Goal: Communication & Community: Answer question/provide support

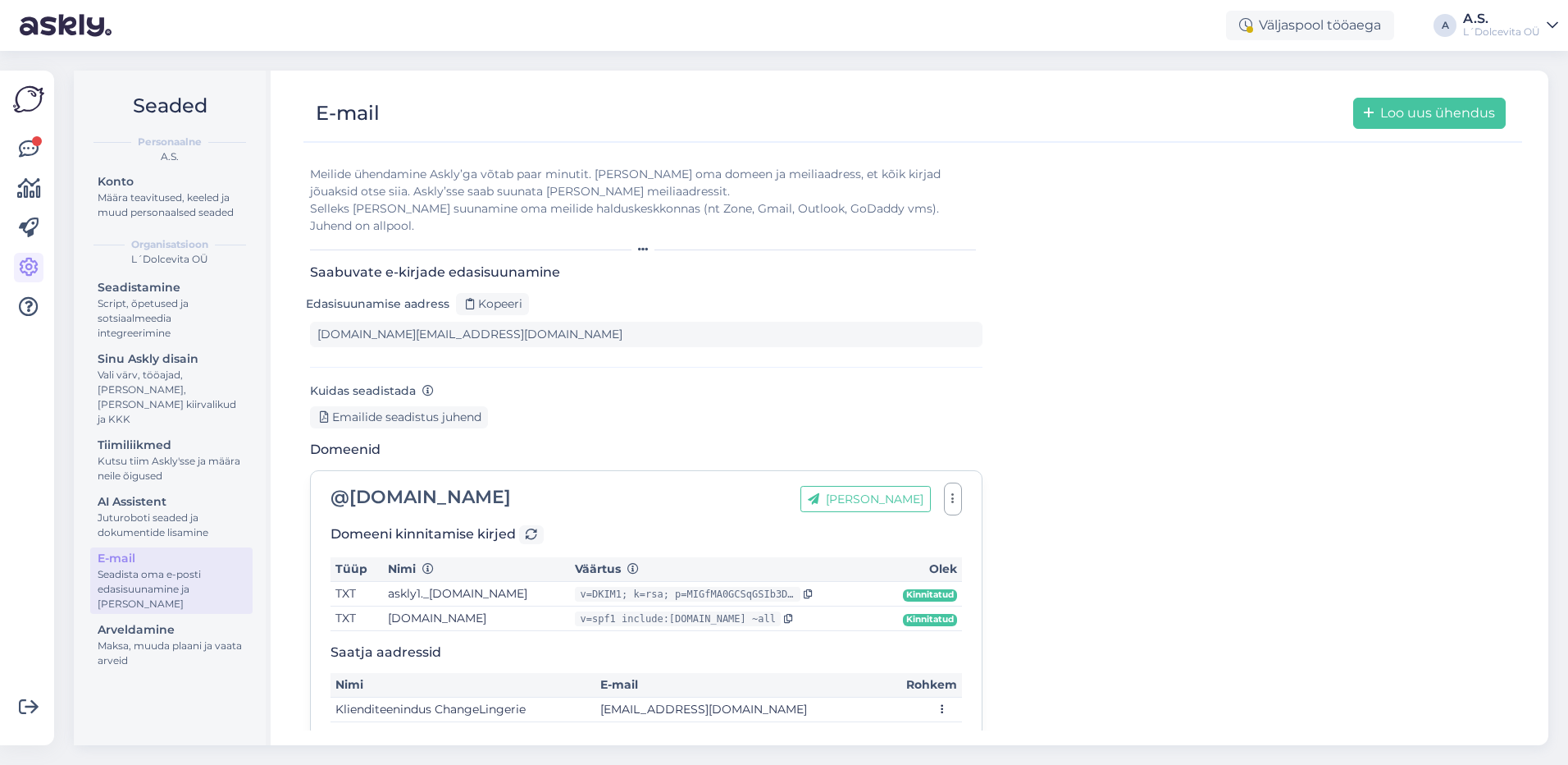
type input "[DOMAIN_NAME][EMAIL_ADDRESS][DOMAIN_NAME]"
click at [36, 148] on icon at bounding box center [29, 149] width 20 height 20
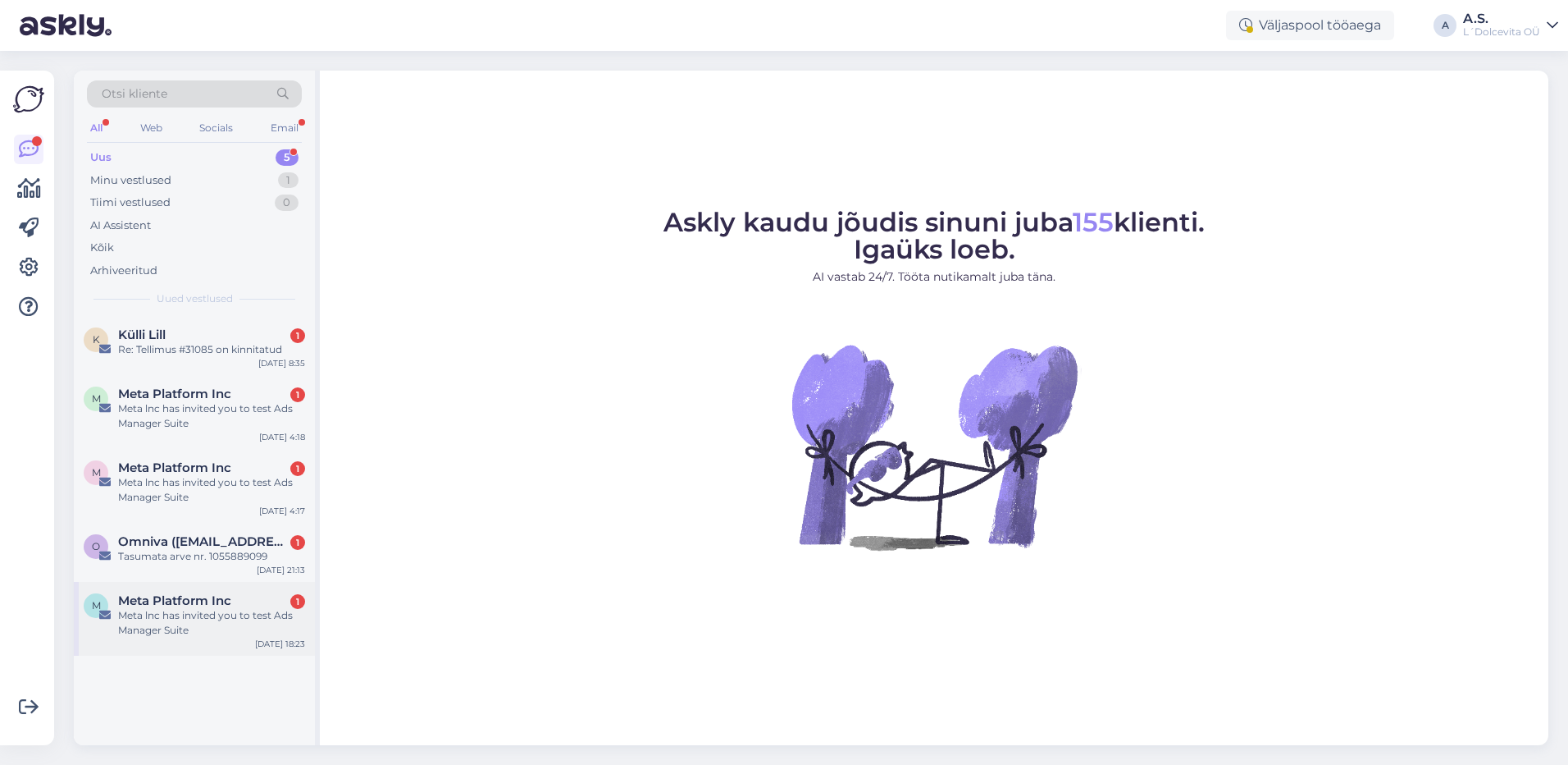
click at [230, 633] on div "Meta lnc has invited you to test Ads Manager Suite" at bounding box center [212, 622] width 187 height 29
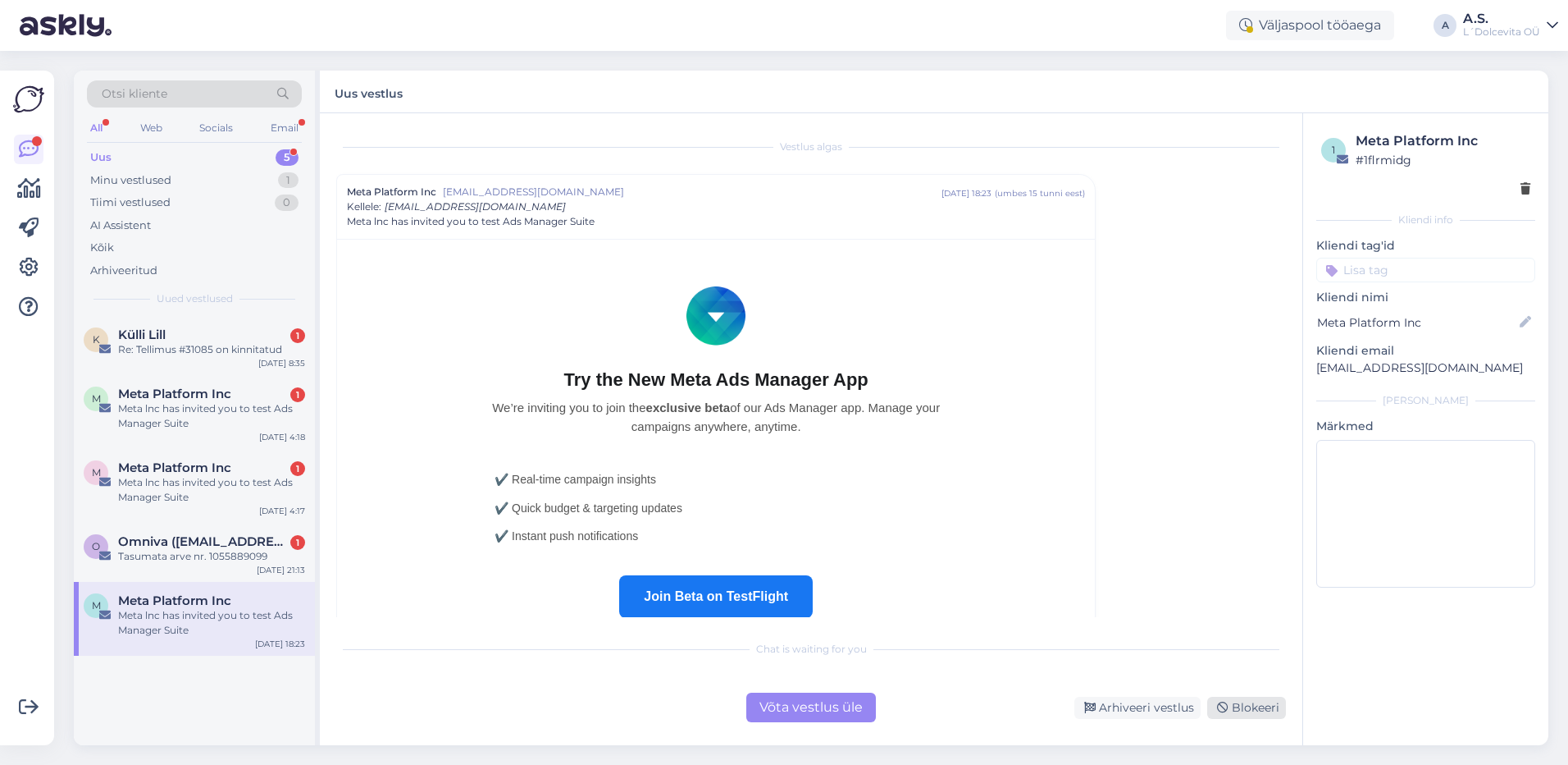
click at [1241, 702] on div "Blokeeri" at bounding box center [1246, 708] width 79 height 22
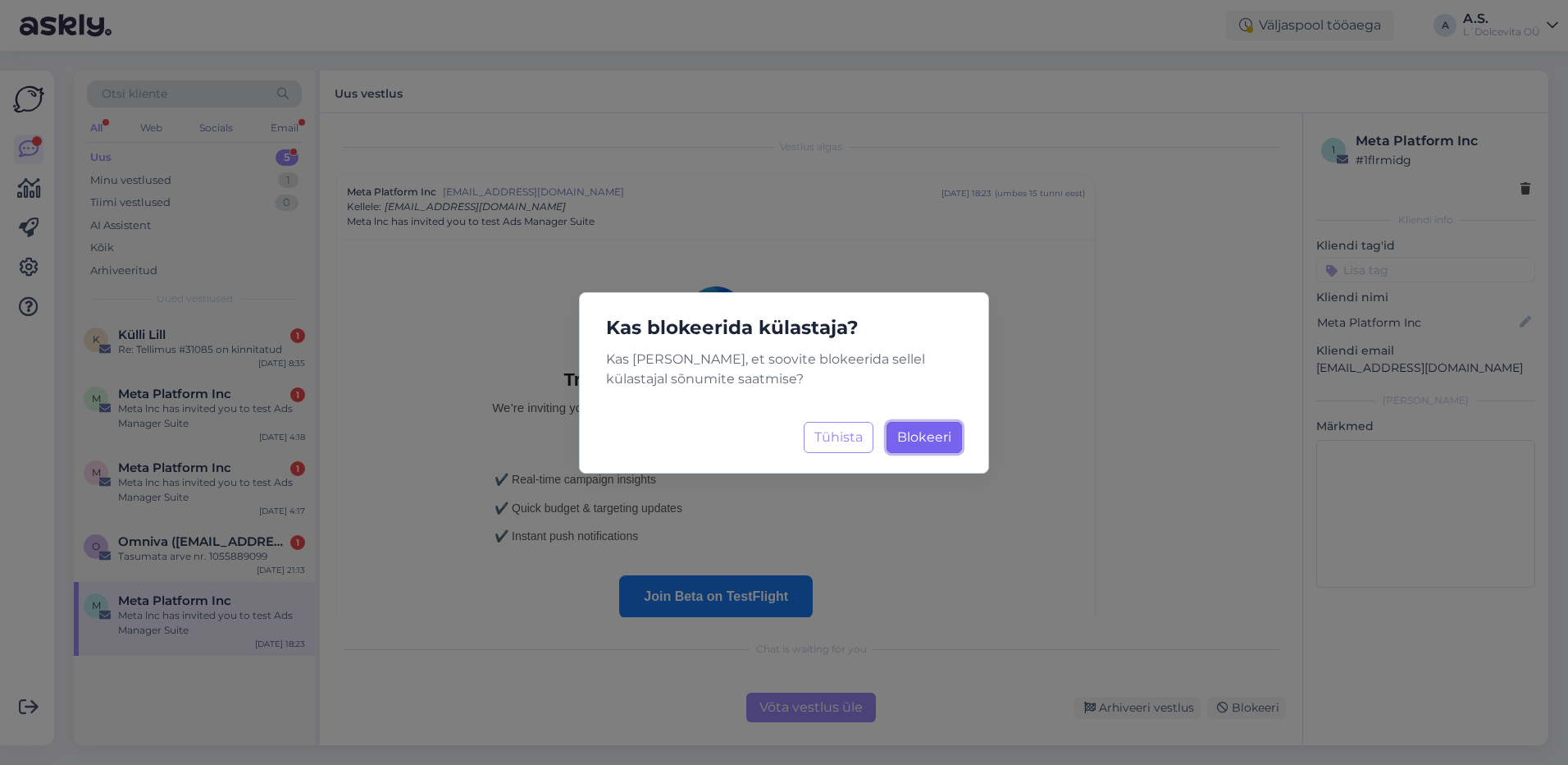
click at [929, 438] on span "Blokeeri" at bounding box center [924, 437] width 54 height 16
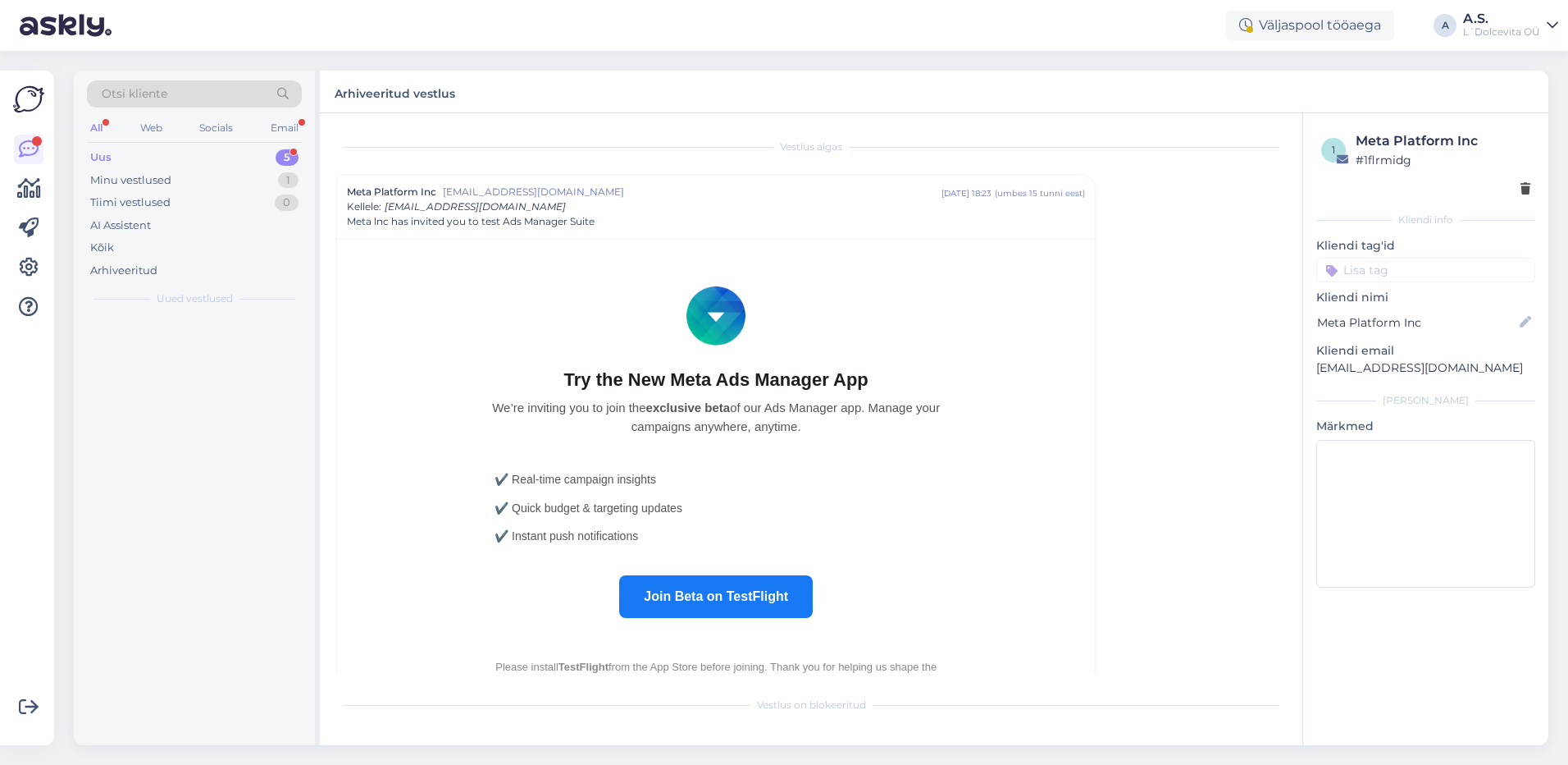
scroll to position [44, 0]
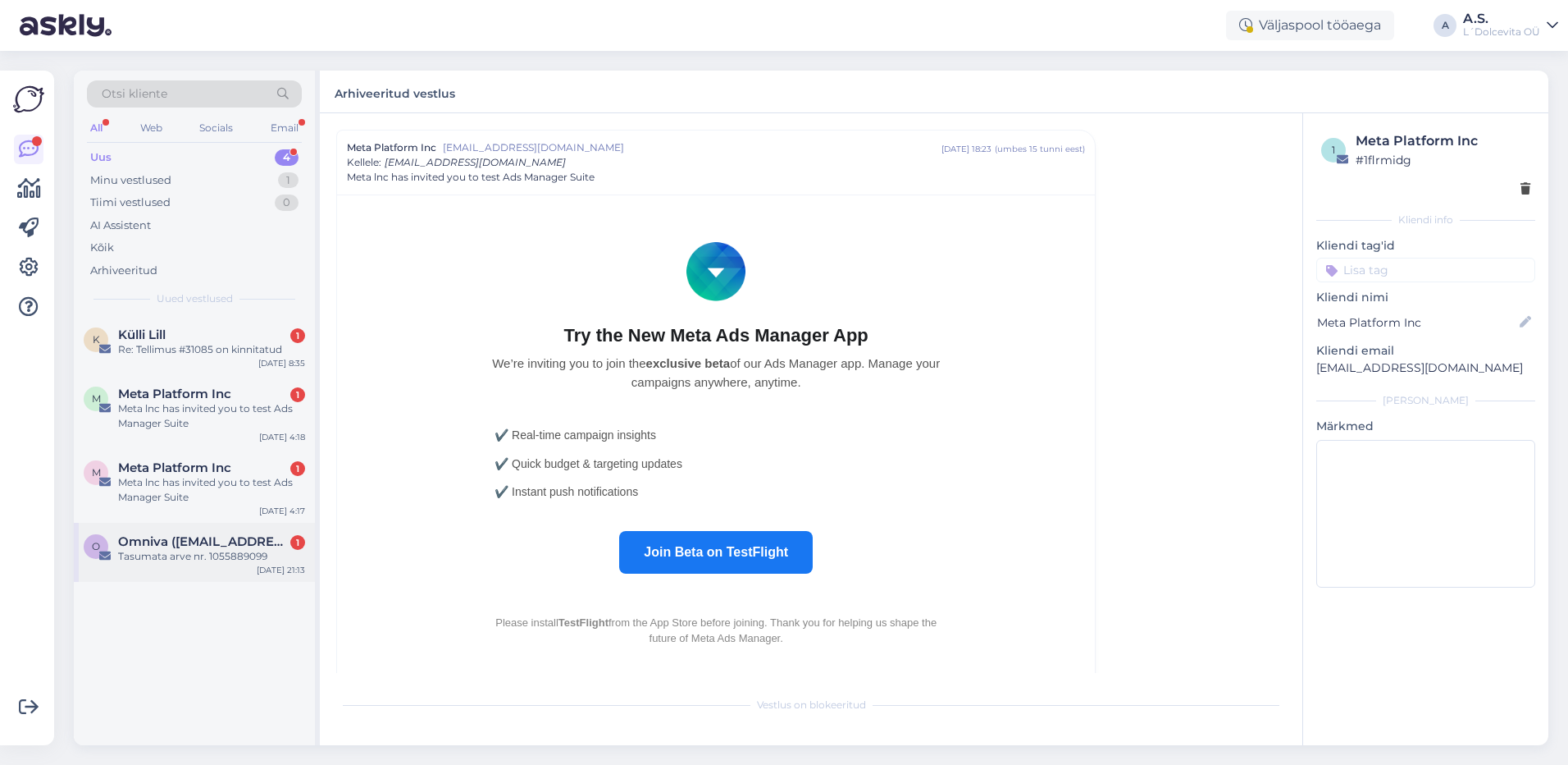
click at [221, 571] on div "O Omniva ([EMAIL_ADDRESS][DOMAIN_NAME]) 1 Tasumata arve nr. 1055889099 [DATE] 2…" at bounding box center [194, 552] width 241 height 59
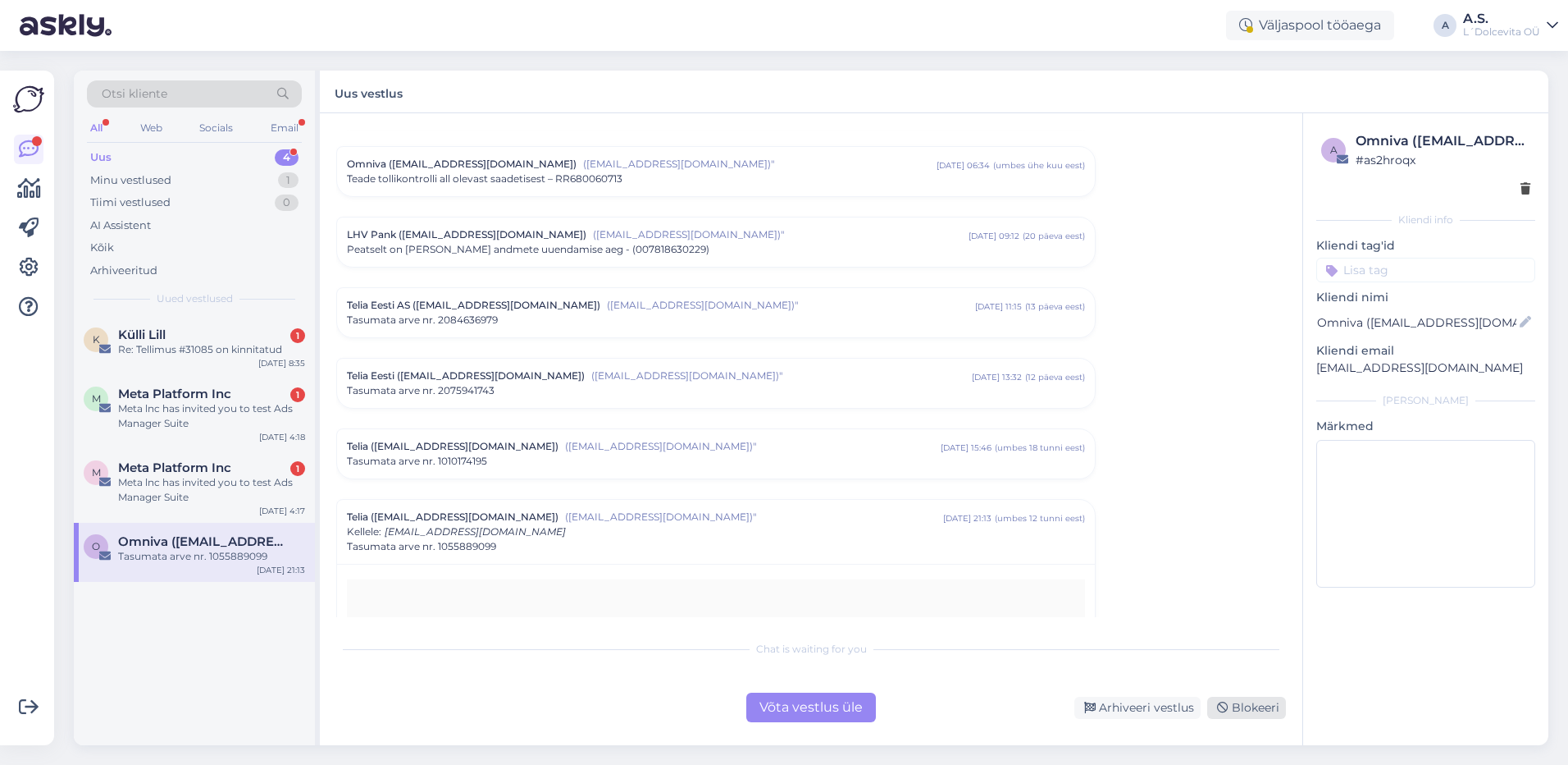
click at [1235, 709] on div "Blokeeri" at bounding box center [1246, 708] width 79 height 22
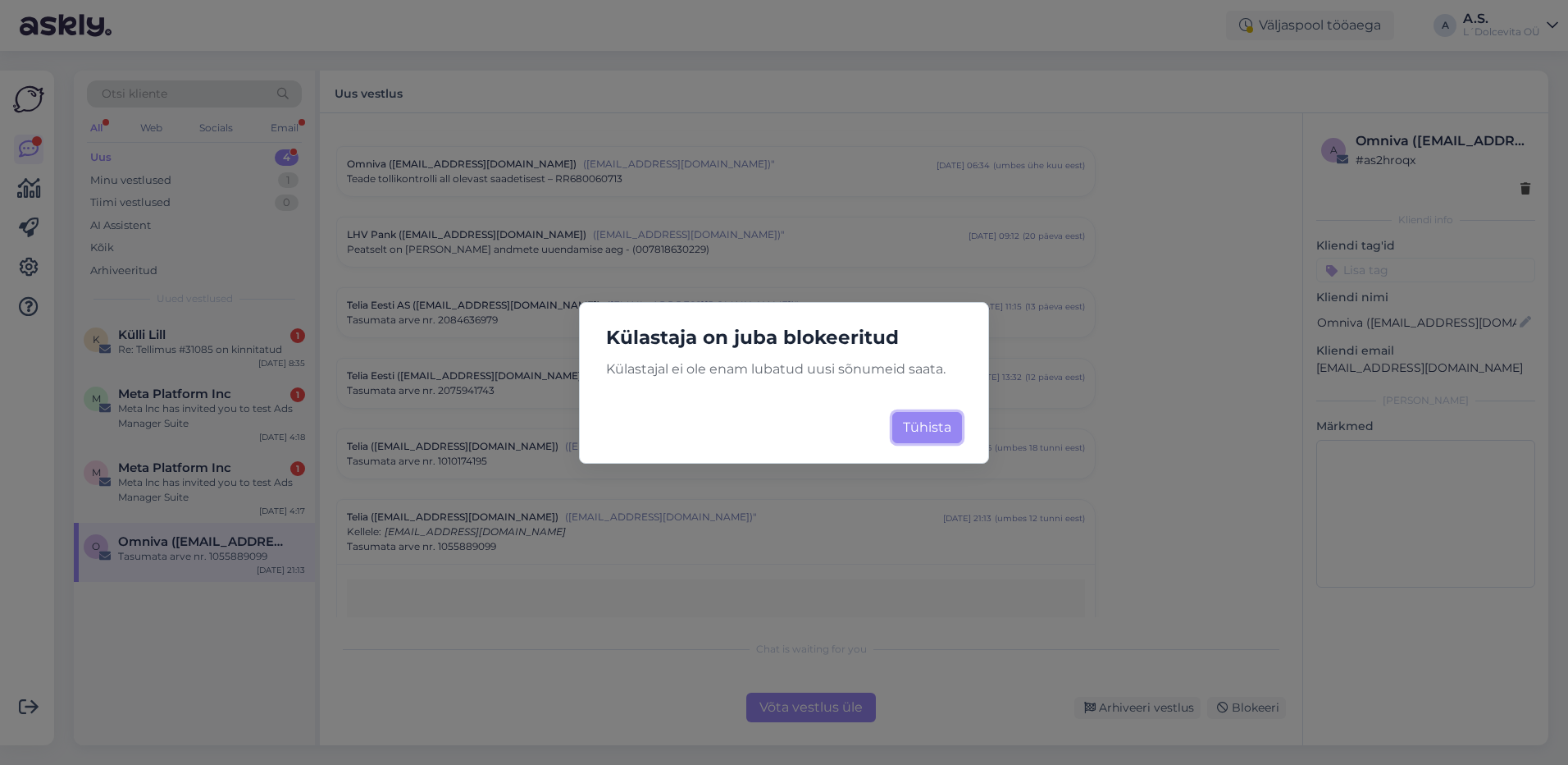
click at [916, 434] on button "Tühista" at bounding box center [927, 427] width 70 height 31
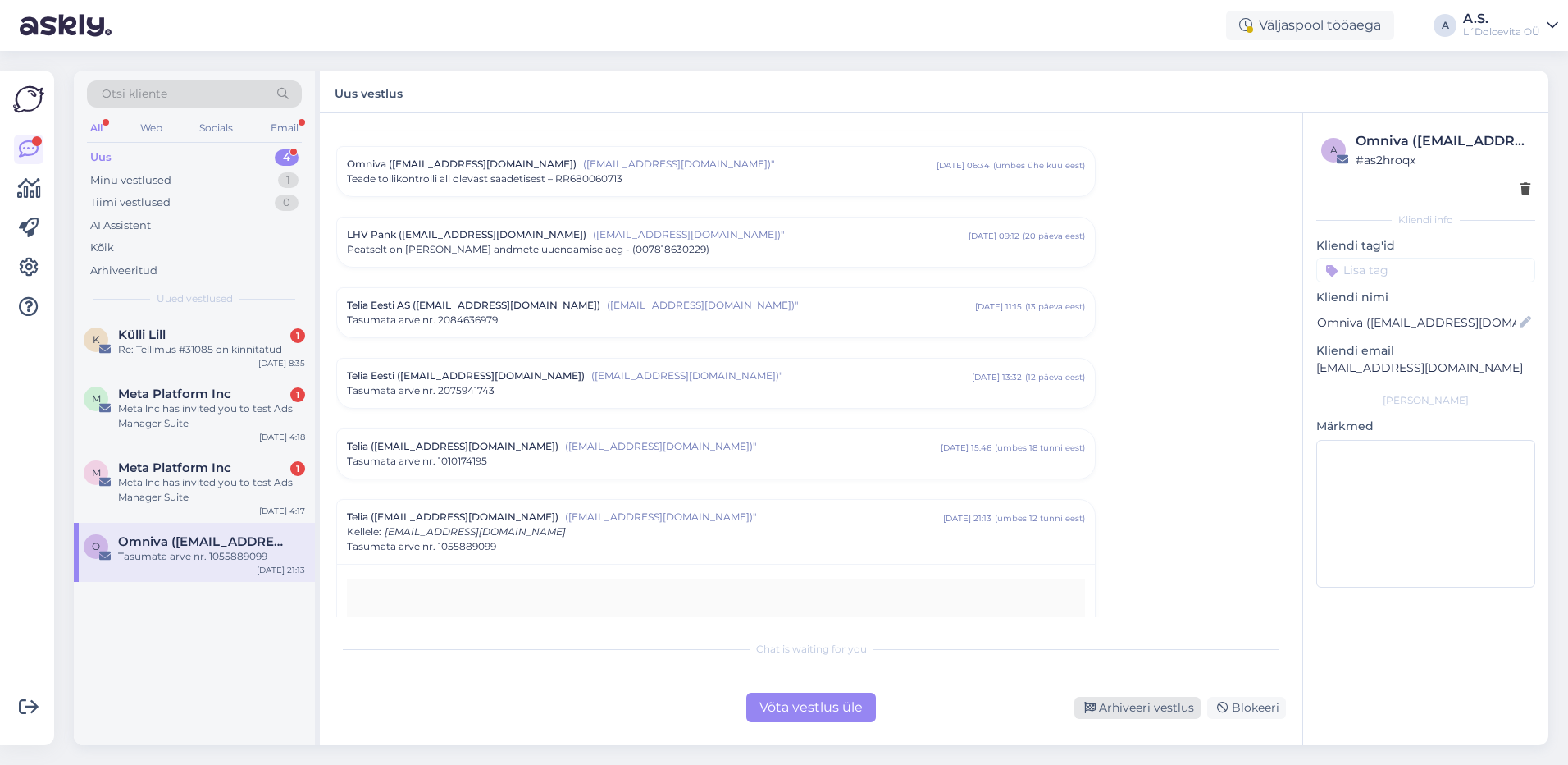
click at [1165, 708] on div "Arhiveeri vestlus" at bounding box center [1138, 708] width 127 height 22
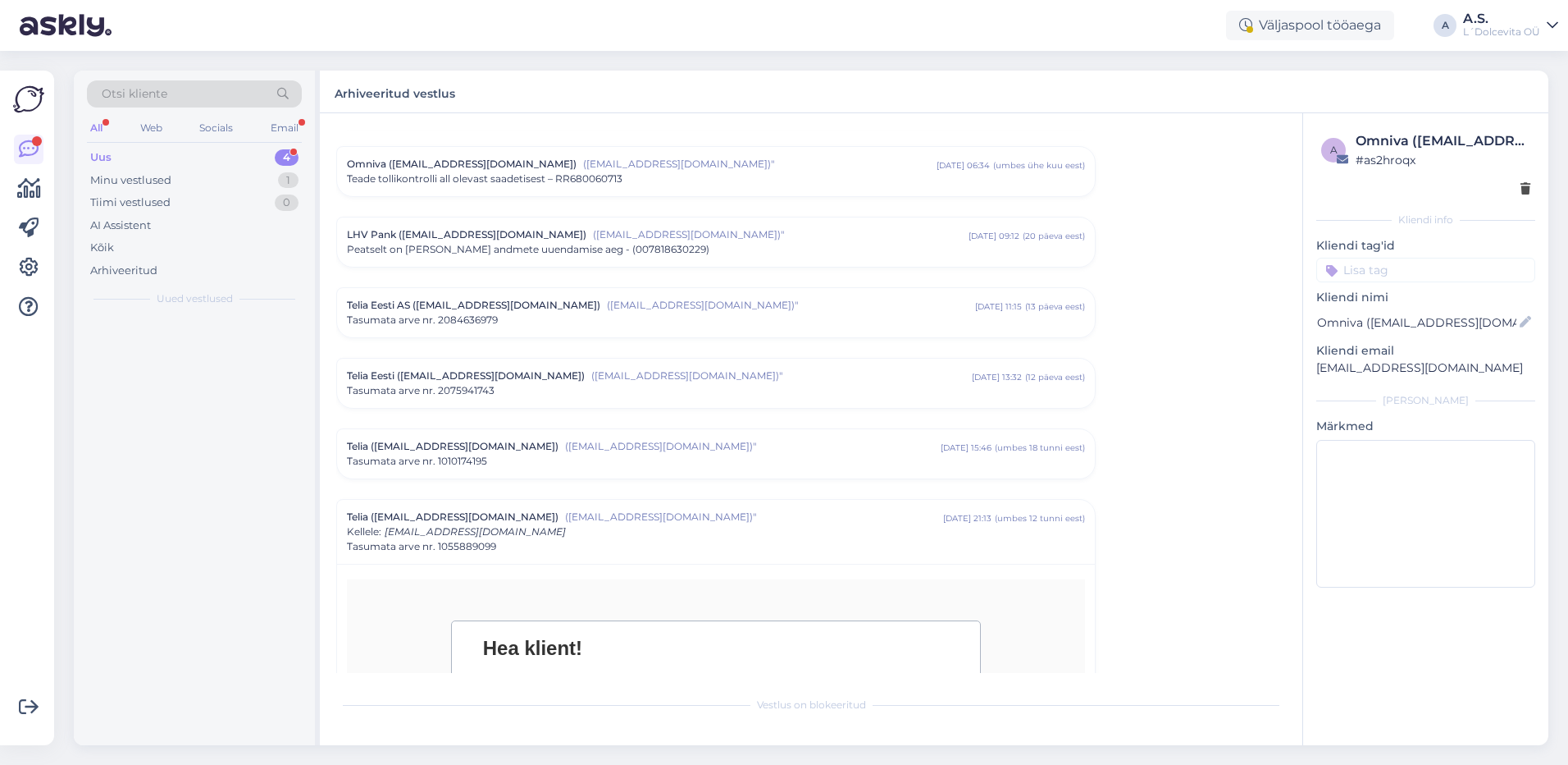
scroll to position [538, 0]
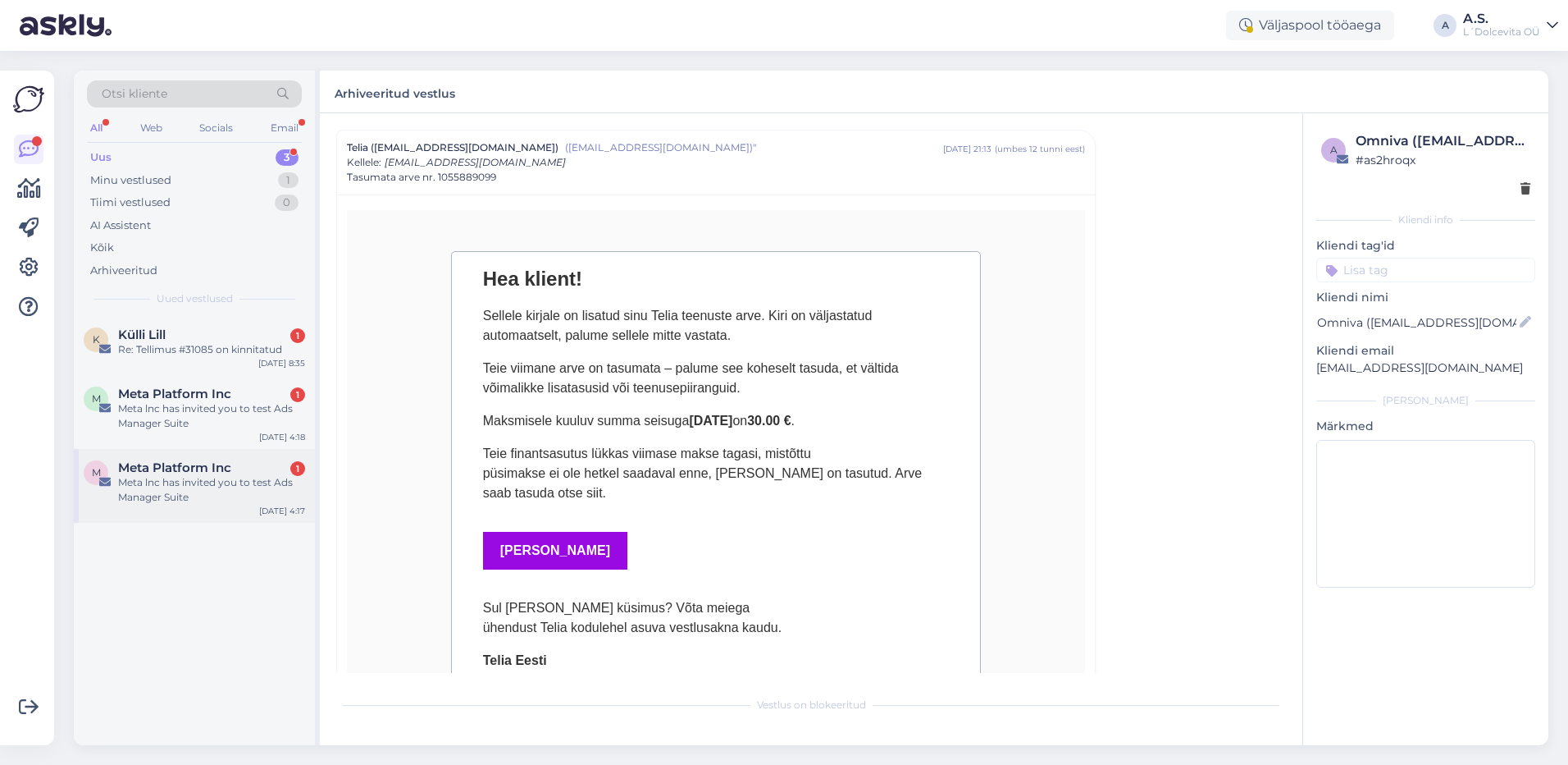
click at [235, 505] on div "M Meta Platform Inc 1 Meta lnc has invited you to test Ads Manager Suite [DATE]…" at bounding box center [194, 486] width 241 height 74
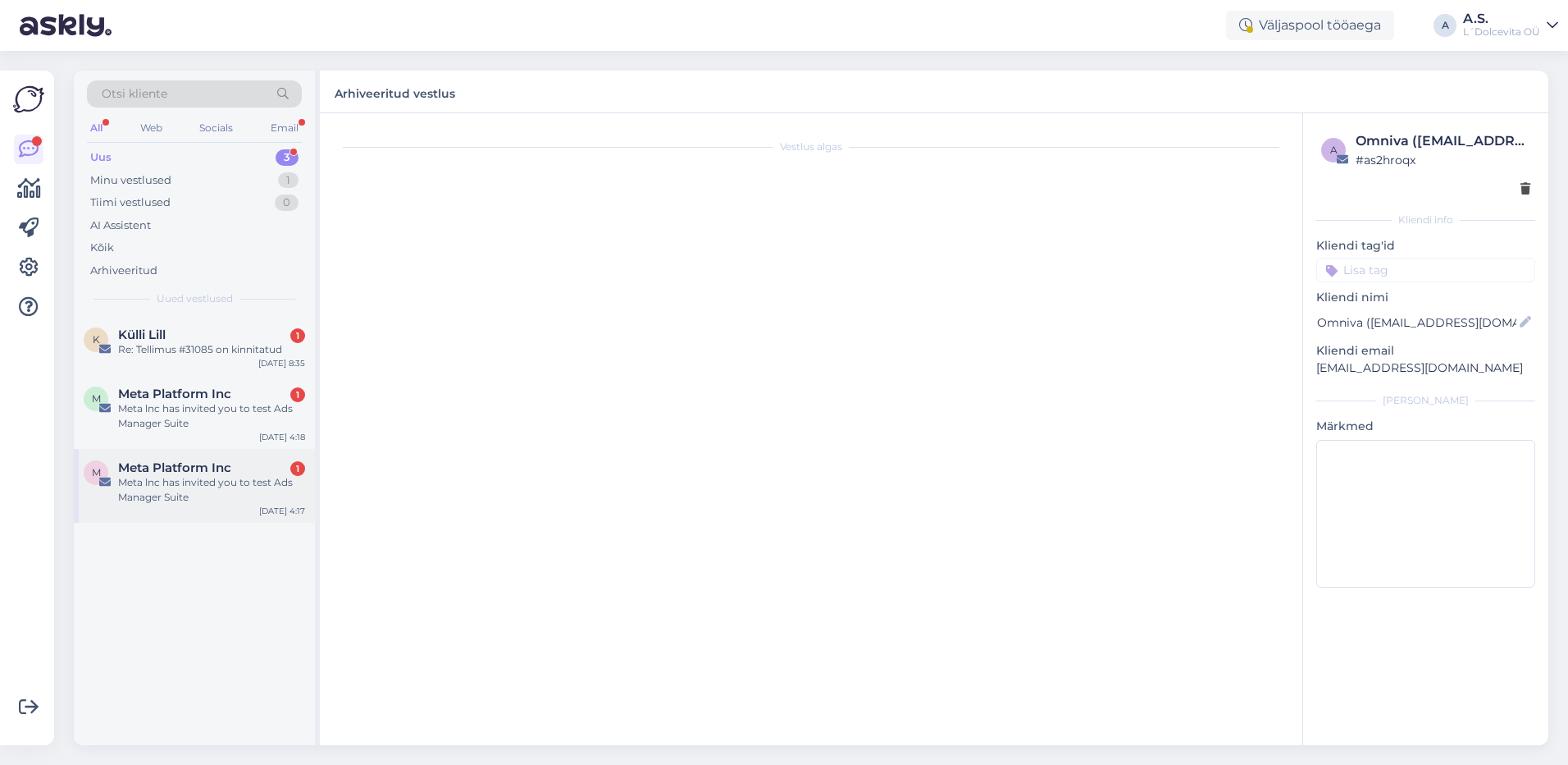
scroll to position [0, 0]
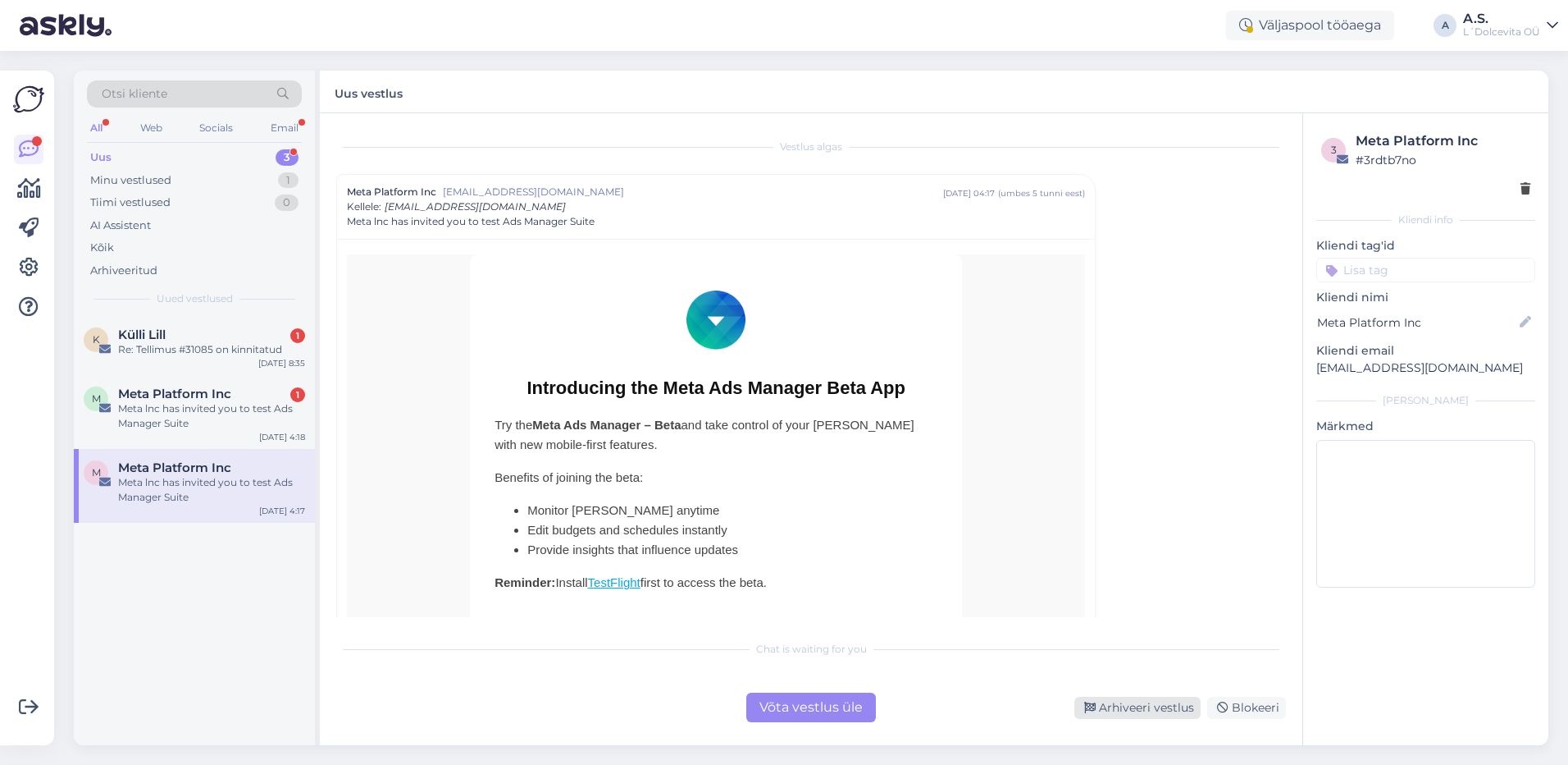
click at [1118, 714] on div "Arhiveeri vestlus" at bounding box center [1138, 708] width 127 height 22
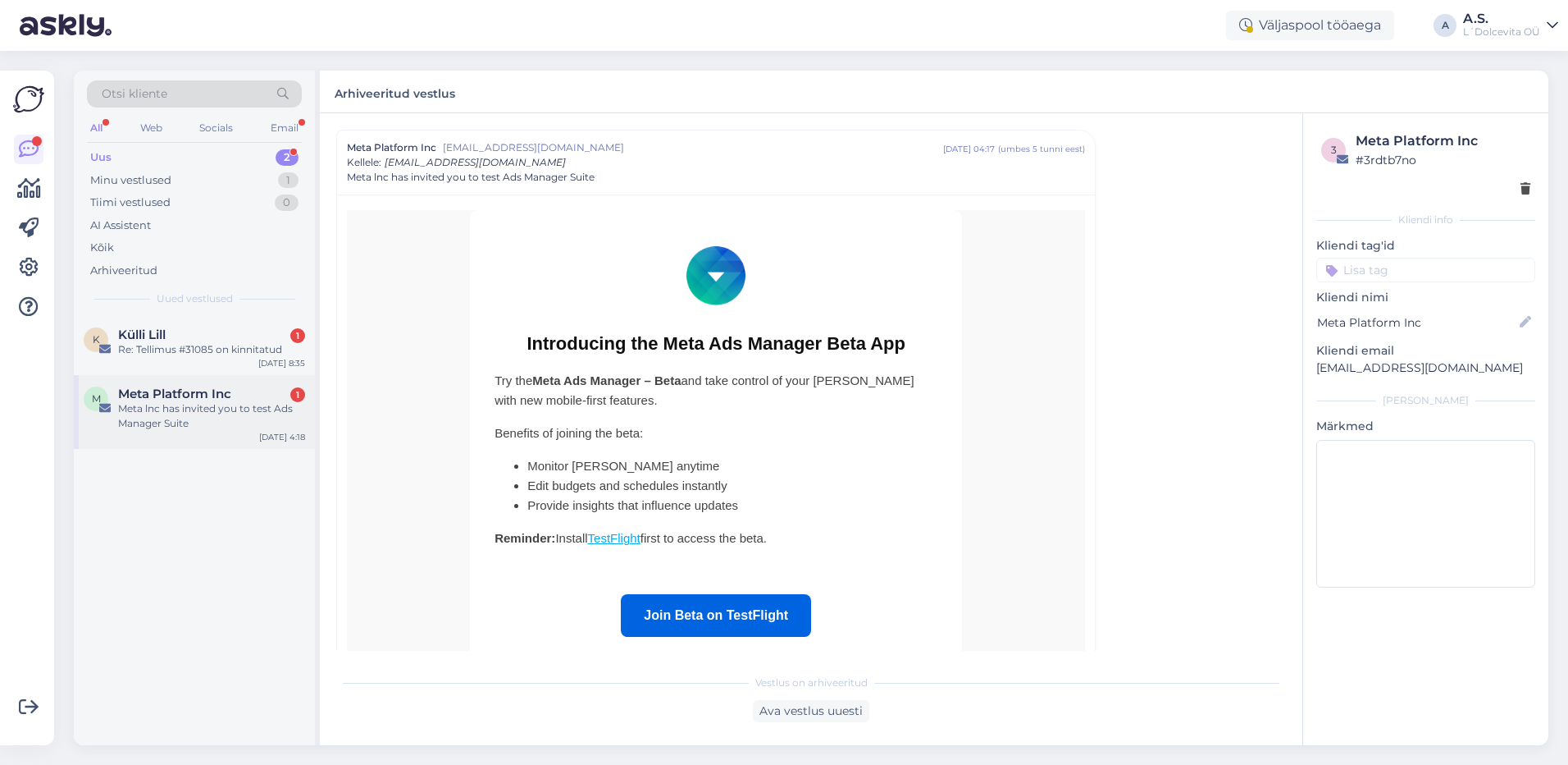
click at [232, 431] on div "M Meta Platform Inc 1 Meta lnc has invited you to test Ads Manager Suite [DATE]…" at bounding box center [194, 412] width 241 height 74
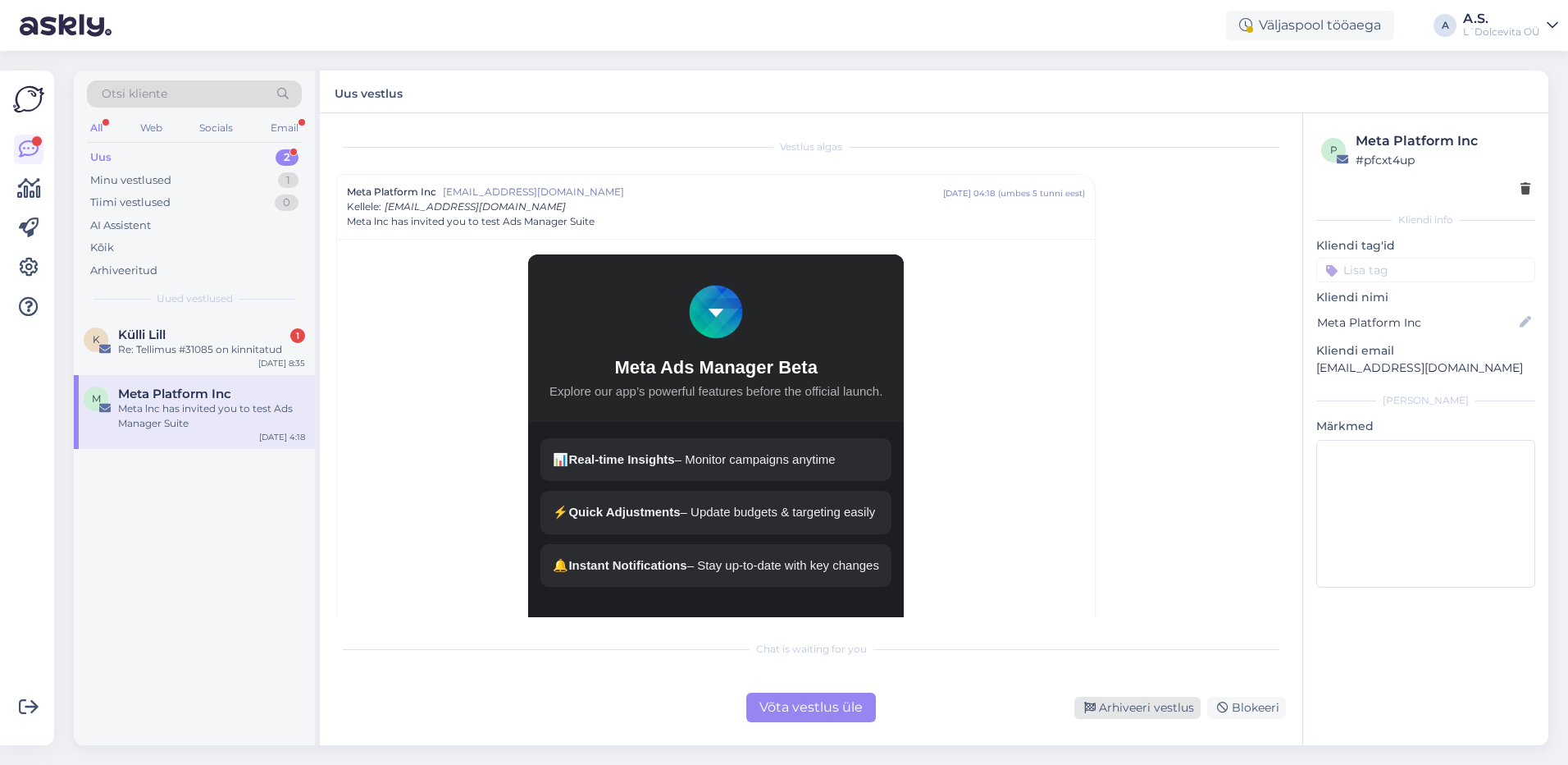
click at [1137, 708] on div "Arhiveeri vestlus" at bounding box center [1138, 708] width 127 height 22
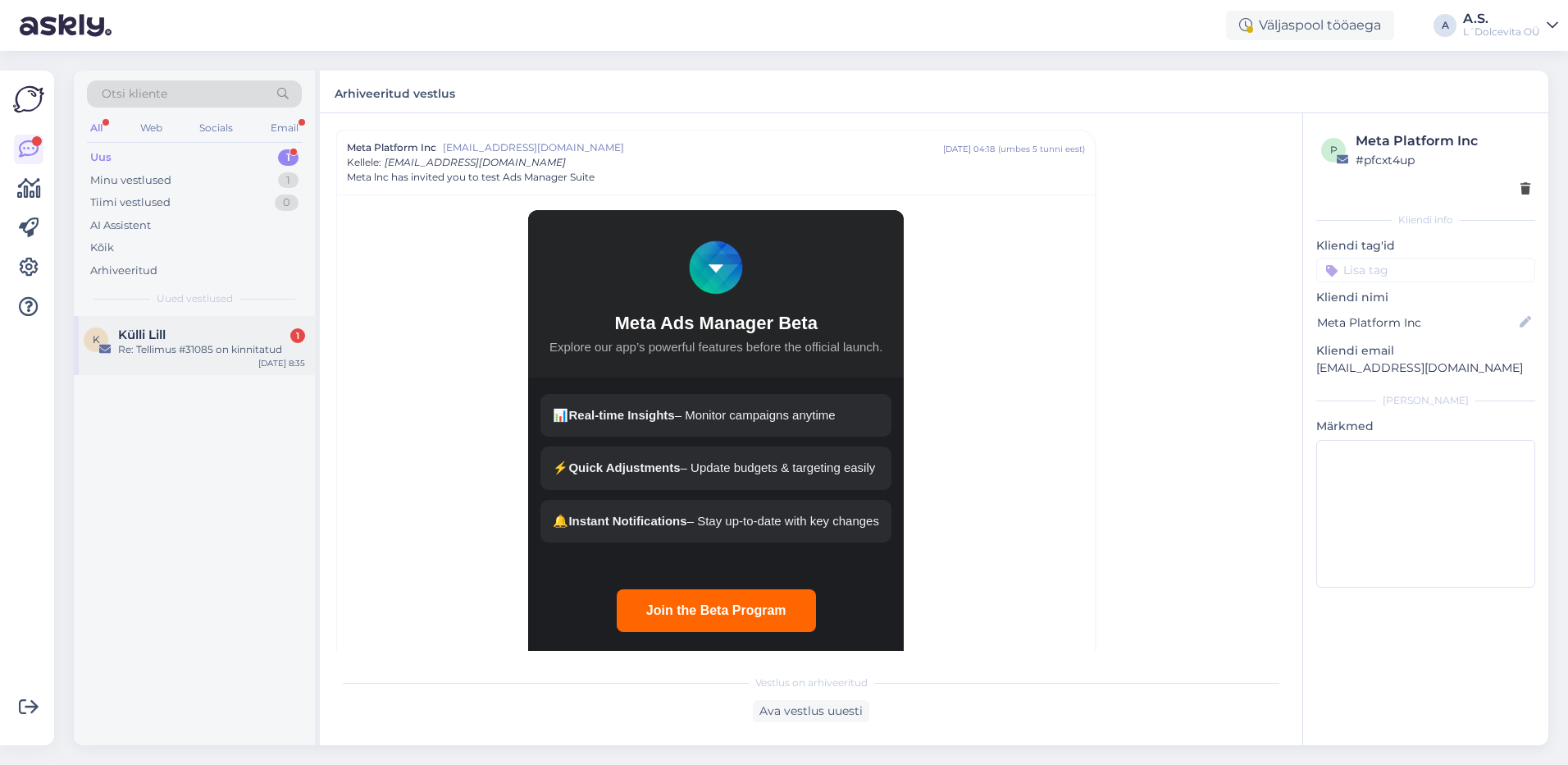
click at [206, 324] on div "K Külli Lill 1 Re: Tellimus #31085 on kinnitatud [DATE] 8:35" at bounding box center [194, 345] width 241 height 59
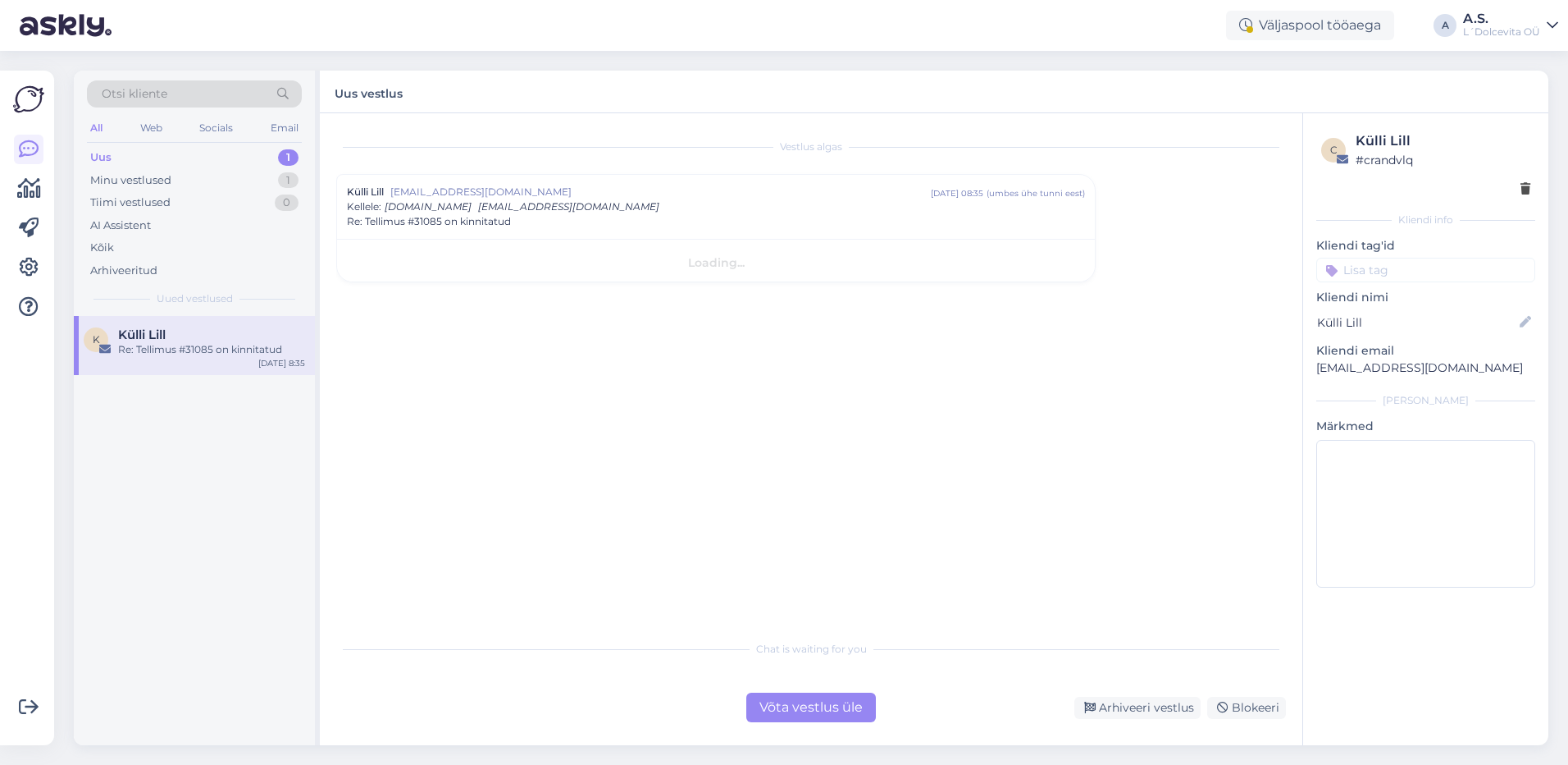
scroll to position [0, 0]
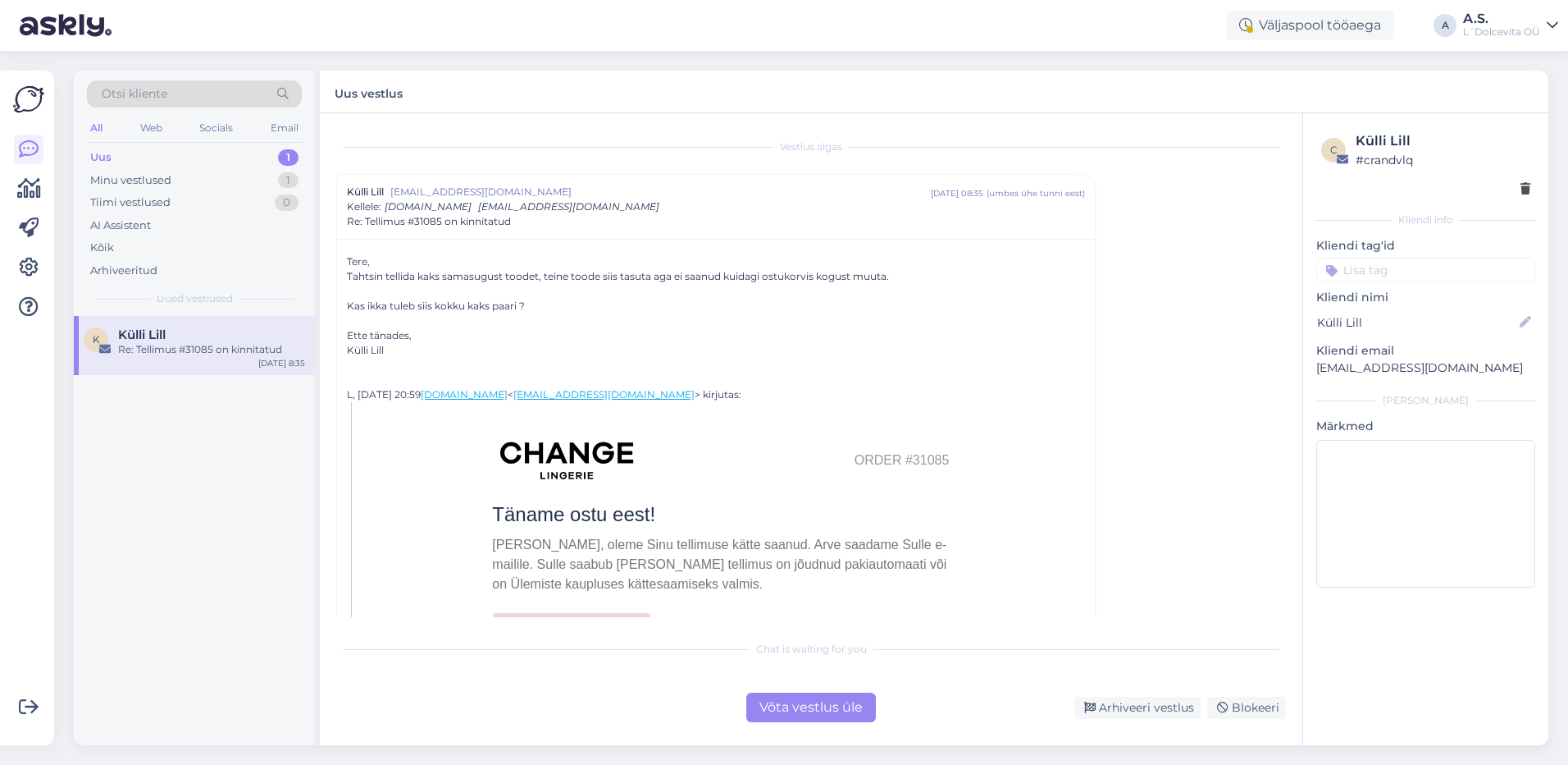
click at [819, 705] on div "Võta vestlus üle" at bounding box center [811, 707] width 130 height 29
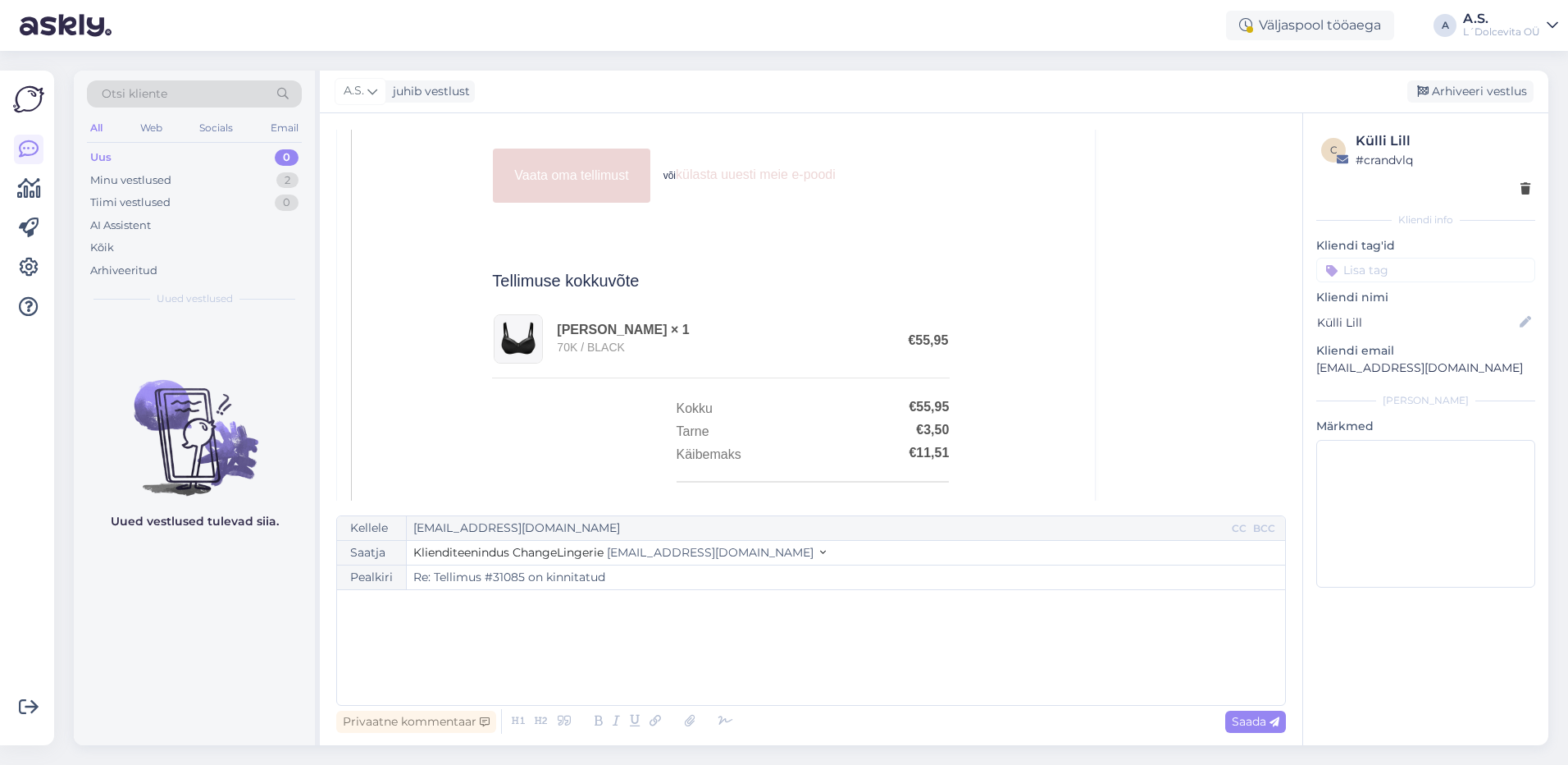
scroll to position [537, 0]
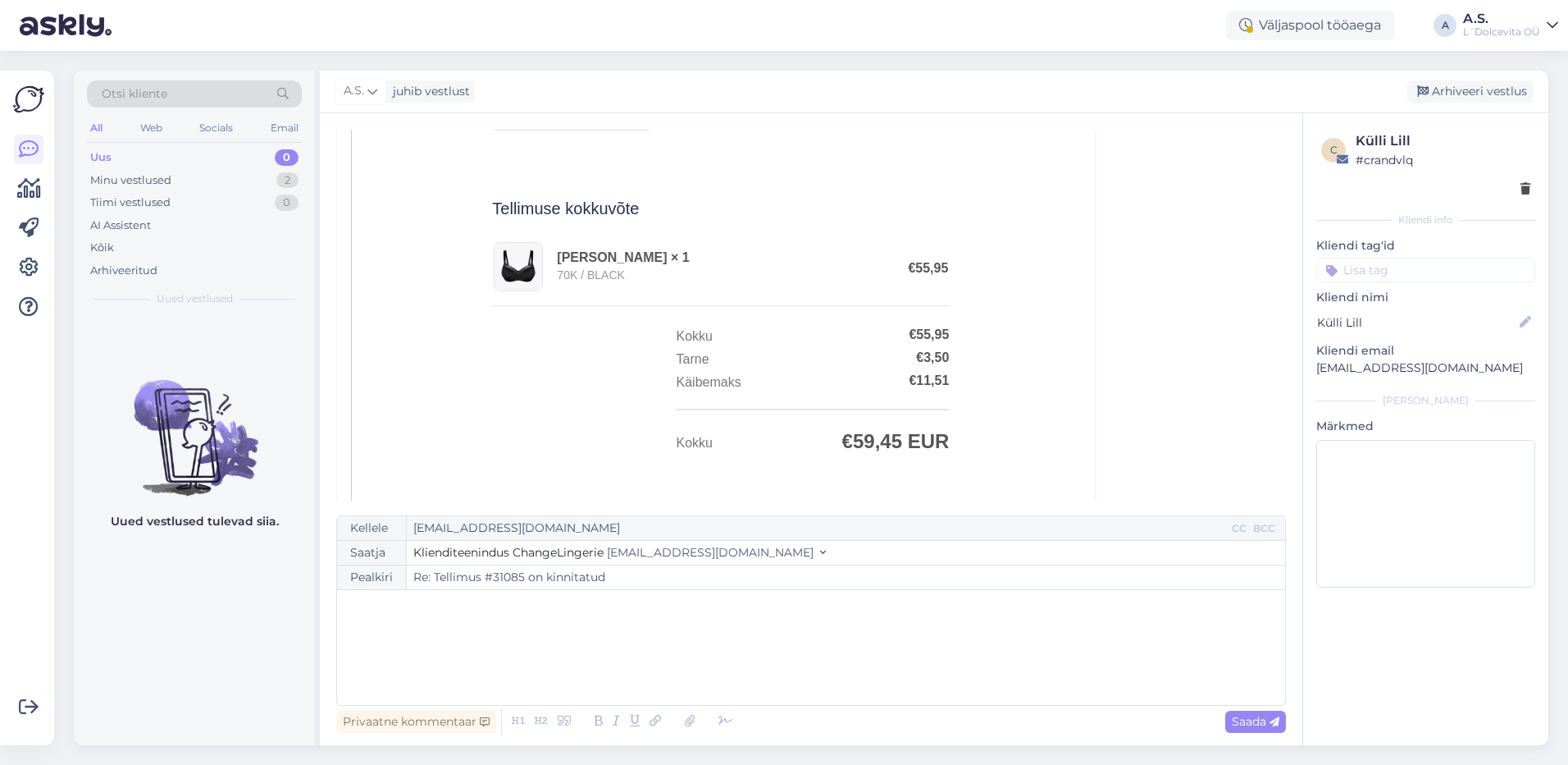
click at [647, 624] on div "﻿" at bounding box center [811, 648] width 931 height 98
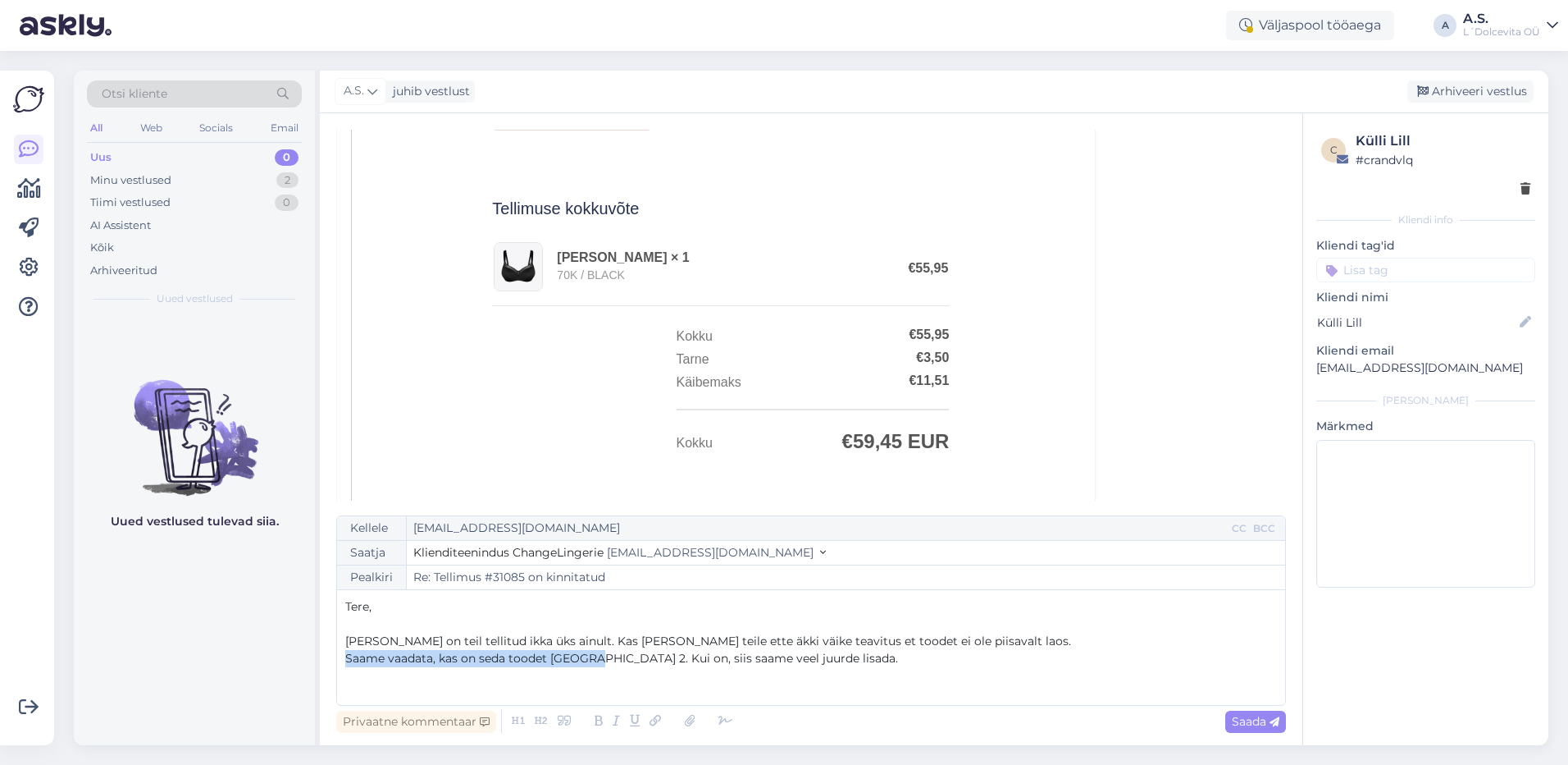
drag, startPoint x: 584, startPoint y: 657, endPoint x: 347, endPoint y: 654, distance: 237.0
click at [347, 654] on span "Saame vaadata, kas on seda toodet [GEOGRAPHIC_DATA] 2. Kui on, siis saame veel …" at bounding box center [622, 658] width 553 height 15
click at [379, 640] on span "[PERSON_NAME] on teil tellitud ikka üks ainult. Kas [PERSON_NAME] teile ette äk…" at bounding box center [707, 641] width 726 height 15
click at [941, 642] on p "Hetkel on teil tellitud ikka üks ainult. Kas [PERSON_NAME] teile ette äkki väik…" at bounding box center [811, 641] width 931 height 18
click at [698, 660] on span "Vaatasime laoseisu ja tõesti seda on [PERSON_NAME] 1 olemas e-poes. Kui on, sii…" at bounding box center [651, 658] width 612 height 15
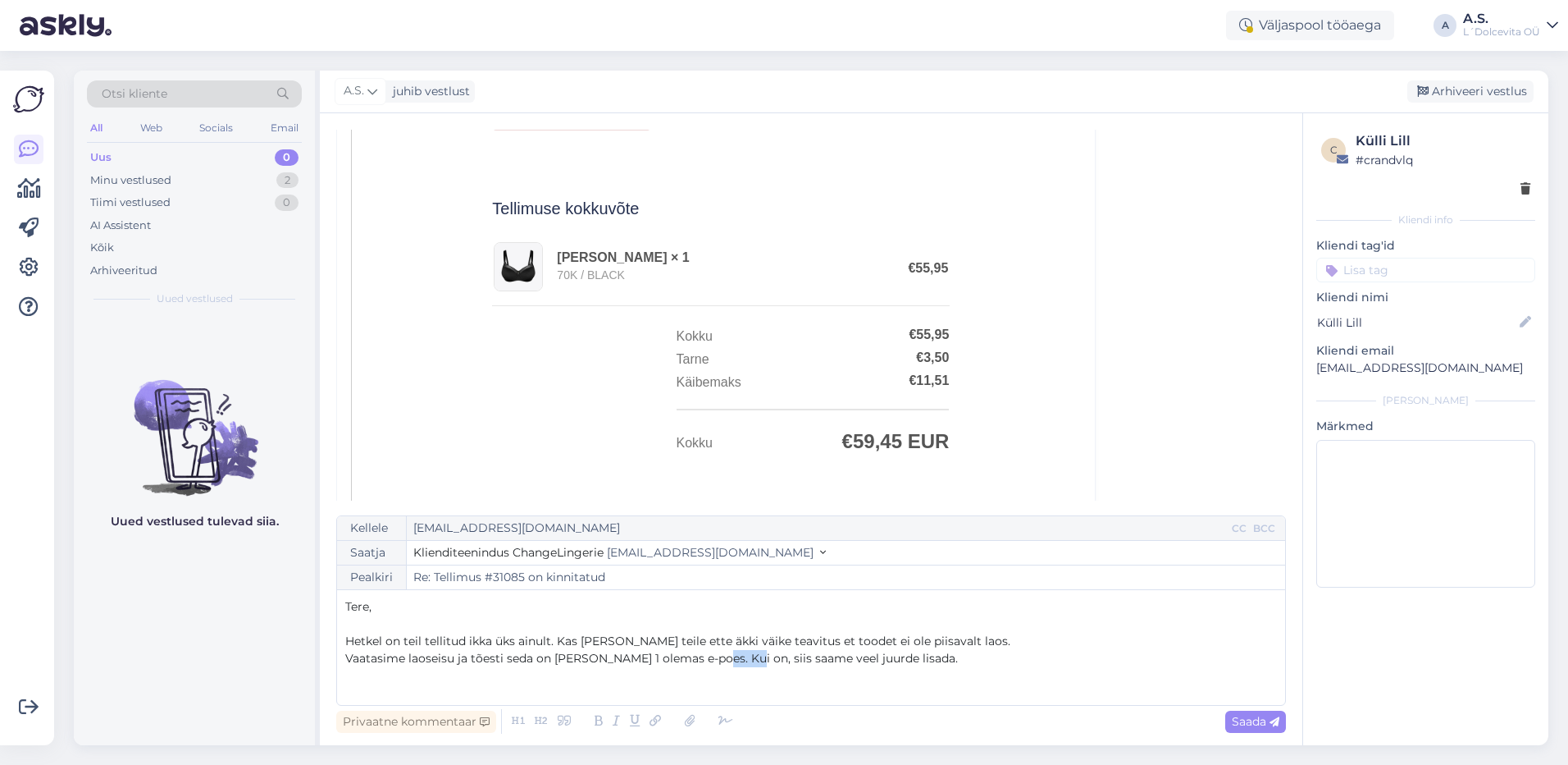
drag, startPoint x: 742, startPoint y: 653, endPoint x: 706, endPoint y: 659, distance: 36.5
click at [706, 659] on span "Vaatasime laoseisu ja tõesti seda on [PERSON_NAME] 1 olemas e-poes. Kui on, sii…" at bounding box center [651, 658] width 612 height 15
click at [1067, 654] on span "Vaatasime laoseisu ja tõesti seda on [PERSON_NAME] 1 olemas e-poes. Meil on ole…" at bounding box center [791, 658] width 892 height 15
click at [1159, 656] on p "Vaatasime laoseisu ja tõesti seda on [PERSON_NAME] 1 olemas e-poes. Meil on ole…" at bounding box center [811, 658] width 931 height 18
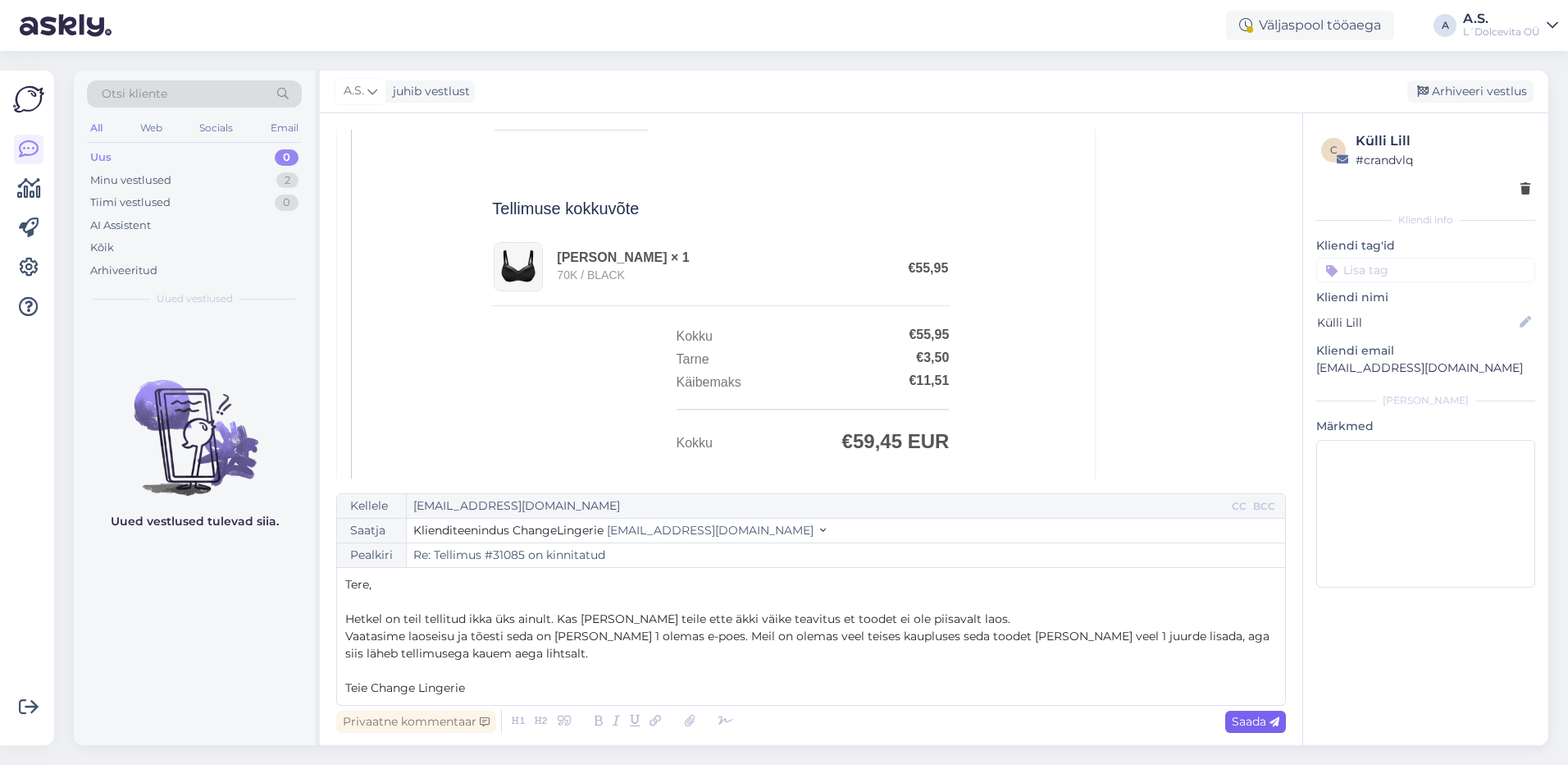
click at [1230, 721] on div "Saada" at bounding box center [1256, 722] width 61 height 22
type input "Re: Re: Tellimus #31085 on kinnitatud"
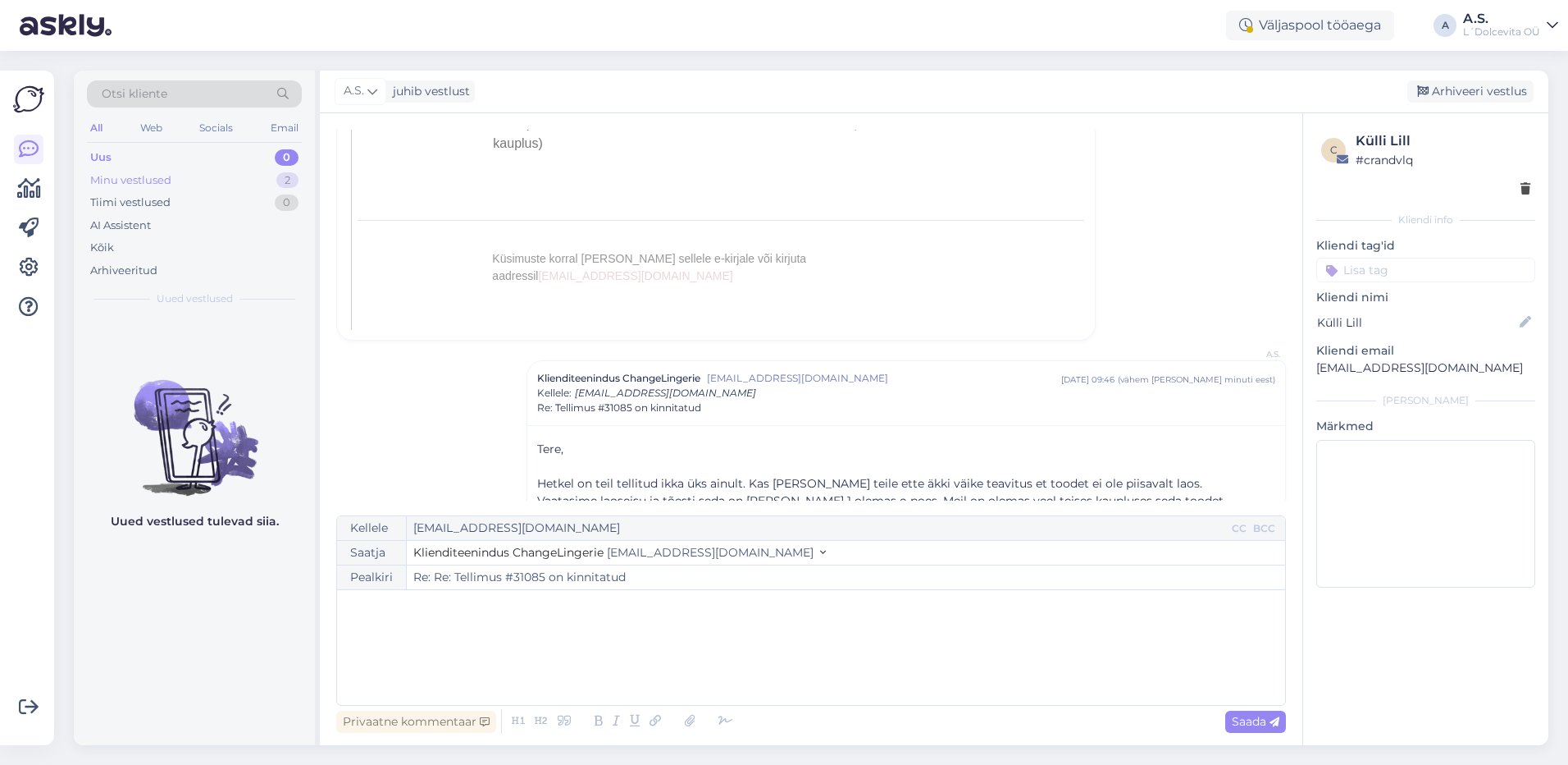
click at [147, 183] on div "Minu vestlused" at bounding box center [130, 181] width 81 height 17
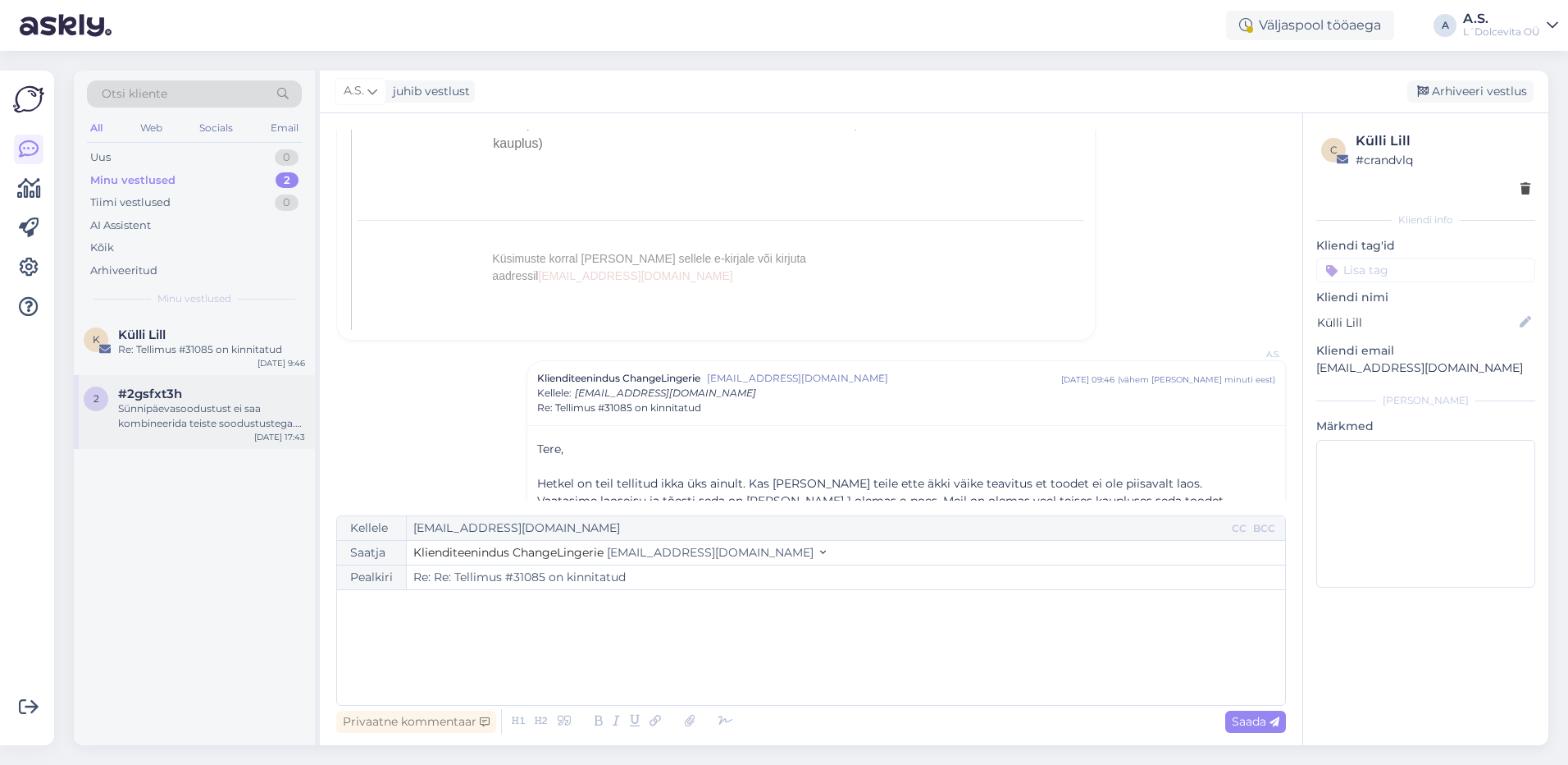
click at [164, 420] on div "Sünnipäevasoodustust ei saa kombineerida teiste soodustustega. Kui on juba 1+1 …" at bounding box center [212, 415] width 187 height 29
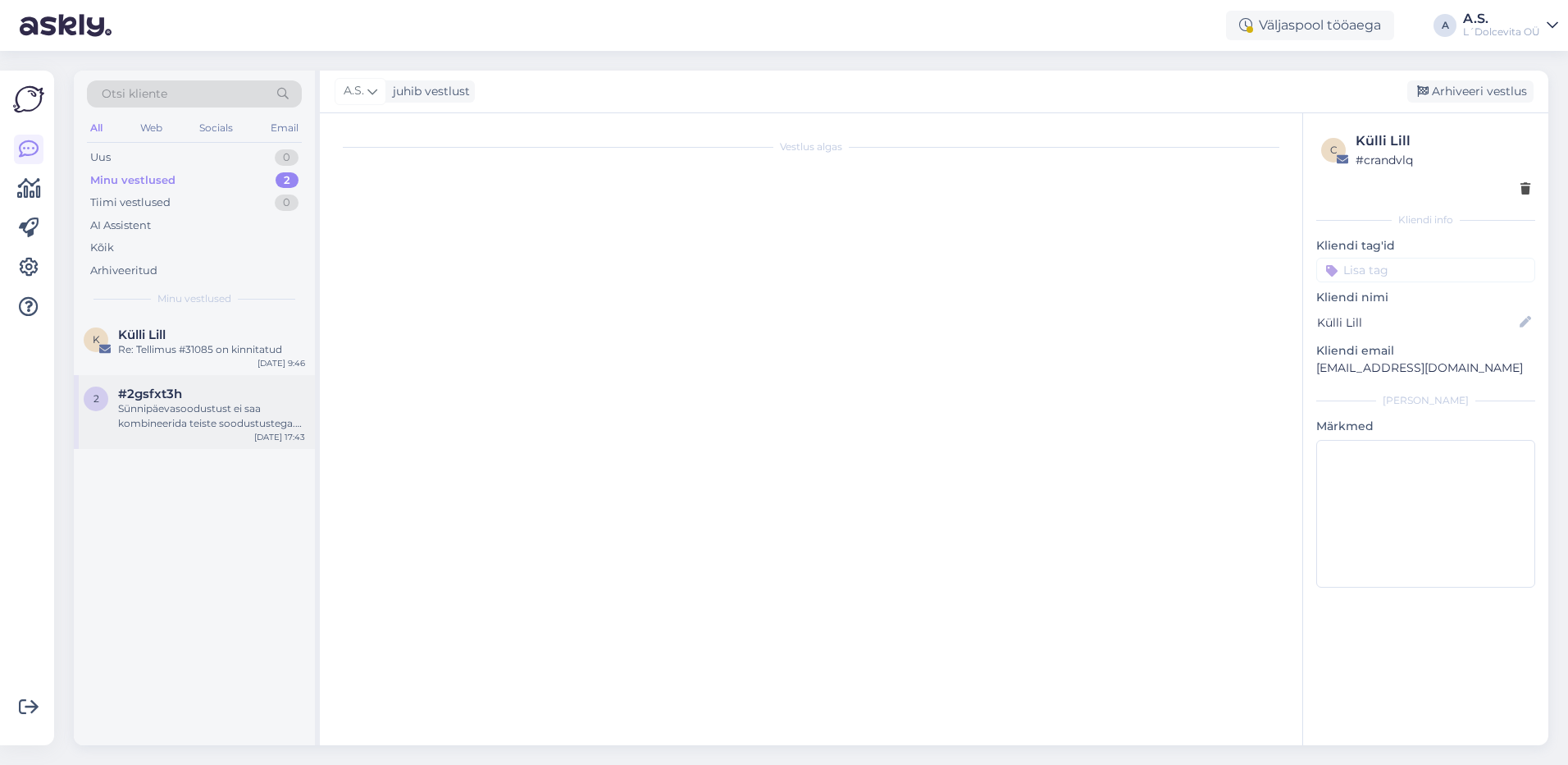
scroll to position [672, 0]
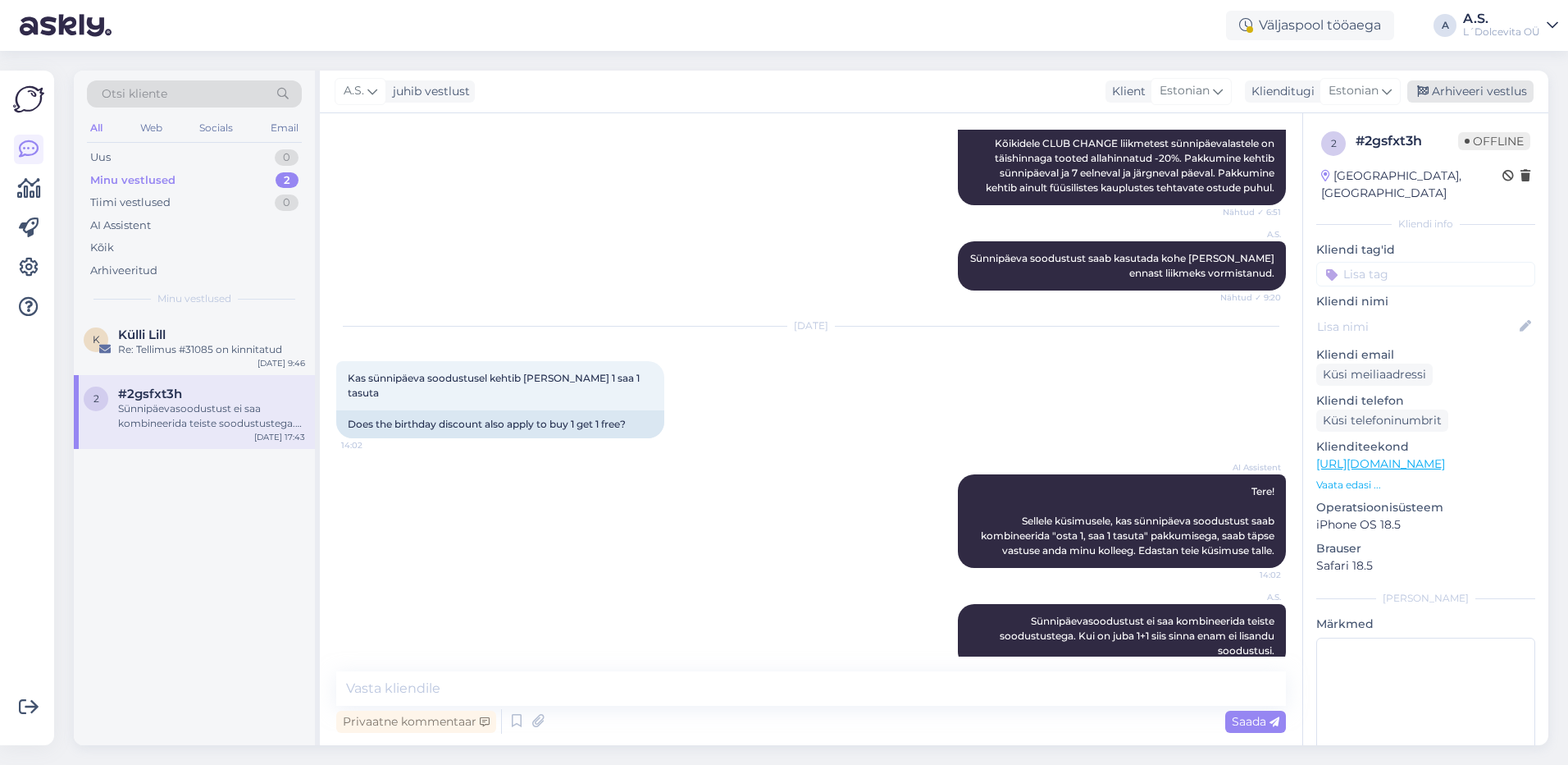
click at [1466, 92] on div "Arhiveeri vestlus" at bounding box center [1471, 91] width 127 height 22
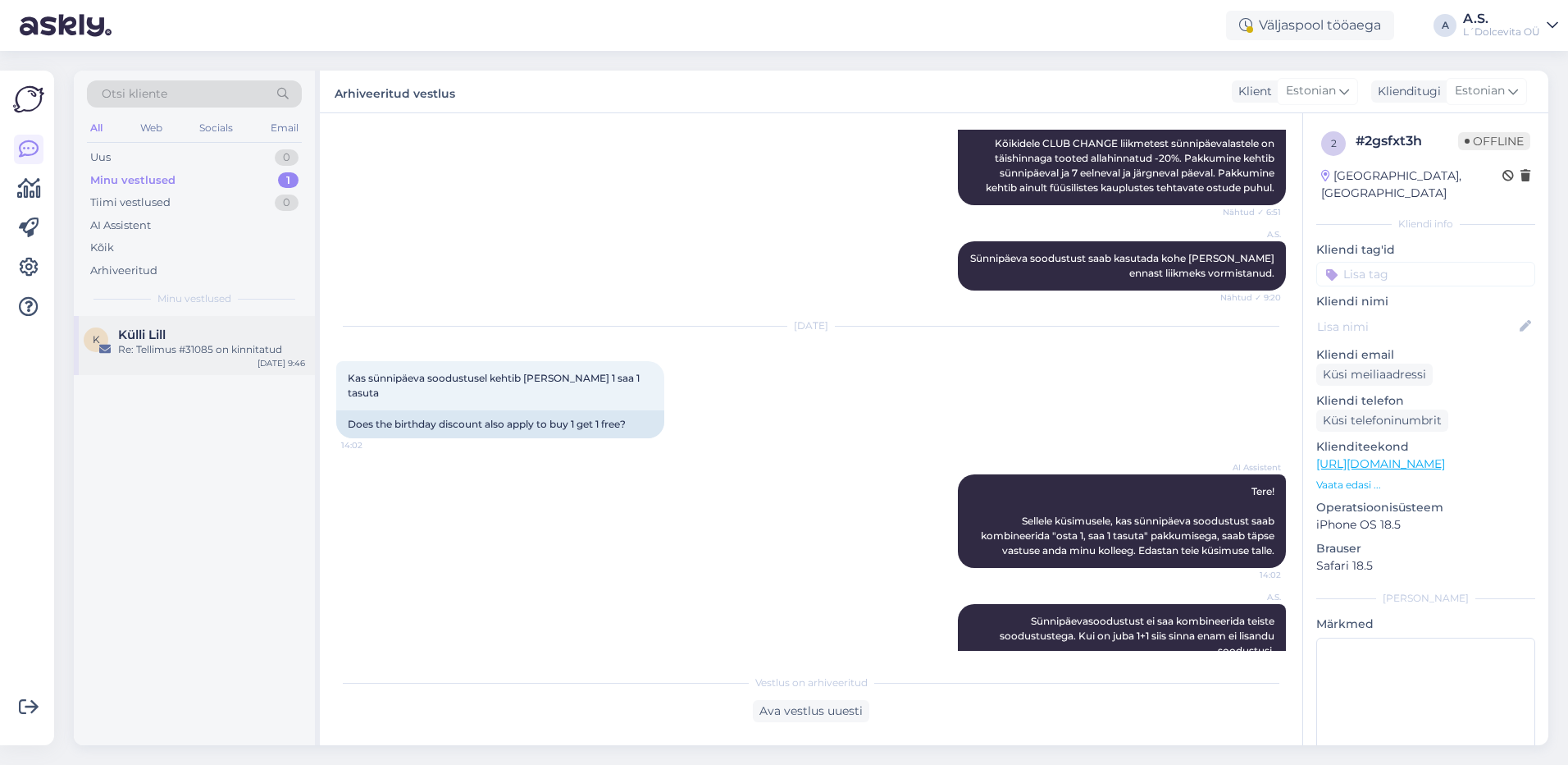
click at [232, 373] on div "K Külli Lill Re: Tellimus #31085 on kinnitatud [DATE] 9:46" at bounding box center [194, 345] width 241 height 59
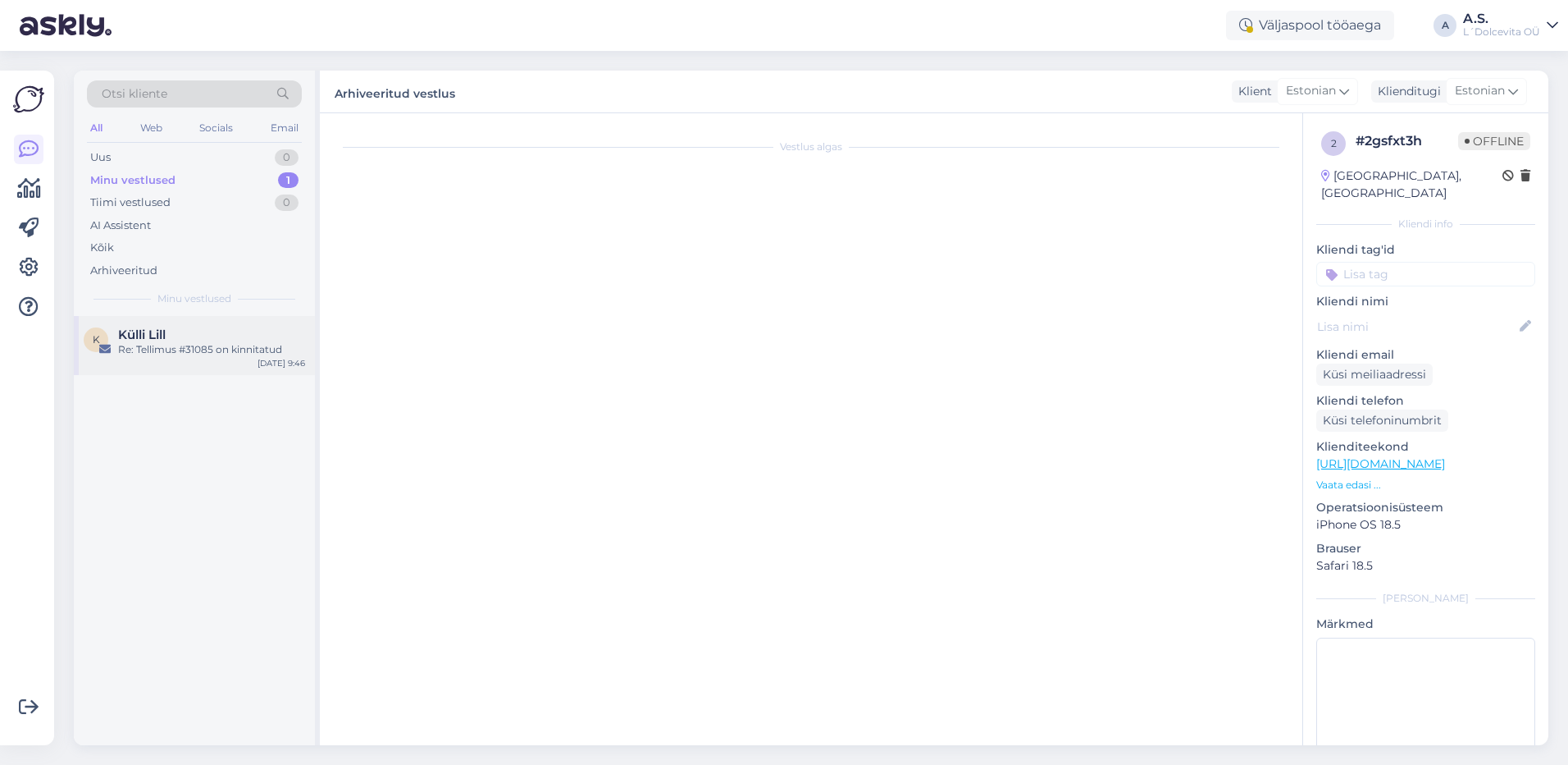
scroll to position [0, 0]
